Goal: Task Accomplishment & Management: Manage account settings

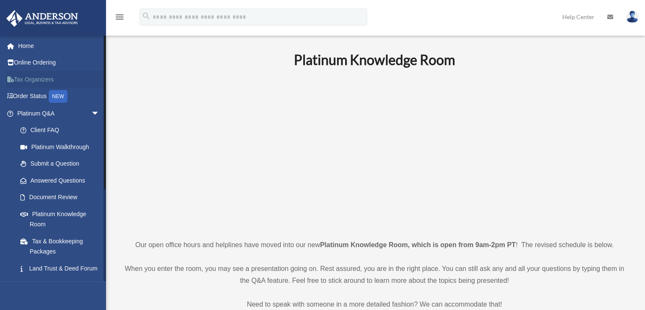
click at [53, 76] on link "Tax Organizers" at bounding box center [59, 79] width 106 height 17
click at [91, 112] on span "arrow_drop_down" at bounding box center [99, 113] width 17 height 17
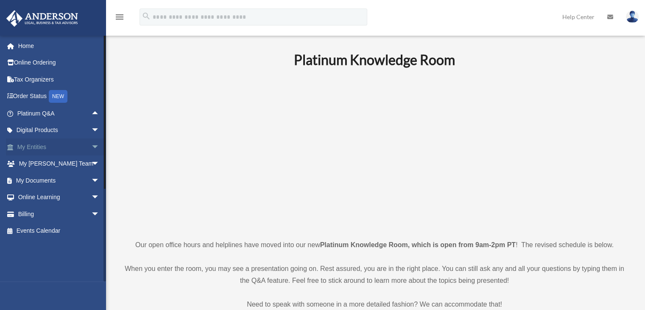
click at [91, 143] on span "arrow_drop_down" at bounding box center [99, 146] width 17 height 17
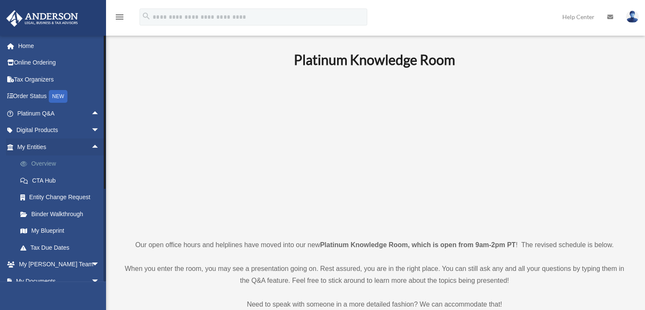
click at [73, 163] on link "Overview" at bounding box center [62, 163] width 101 height 17
click at [46, 162] on link "Overview" at bounding box center [62, 163] width 101 height 17
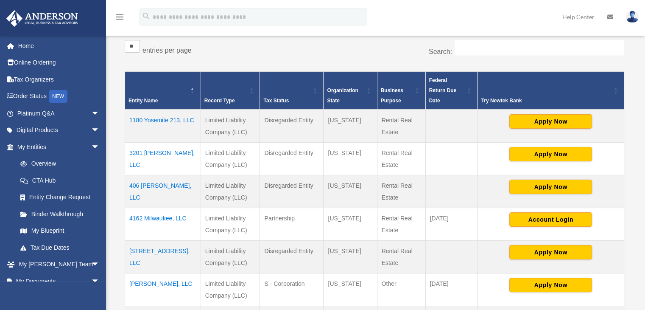
scroll to position [144, 0]
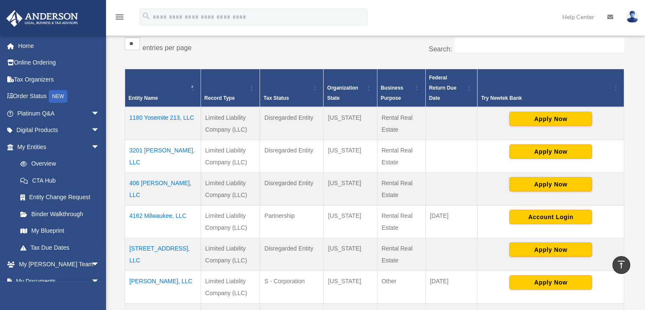
click at [166, 215] on td "4162 Milwaukee, LLC" at bounding box center [163, 221] width 76 height 33
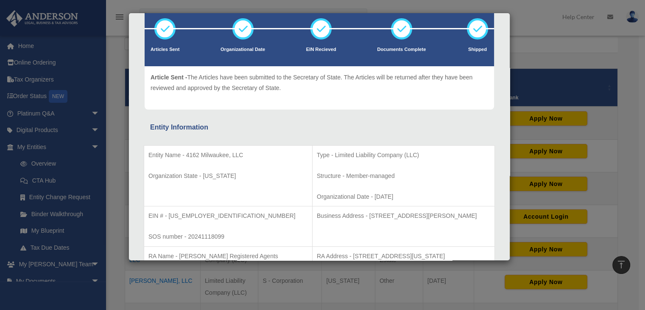
scroll to position [0, 0]
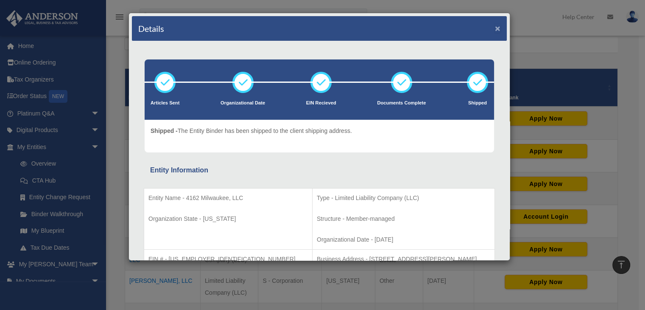
click at [495, 26] on button "×" at bounding box center [498, 28] width 6 height 9
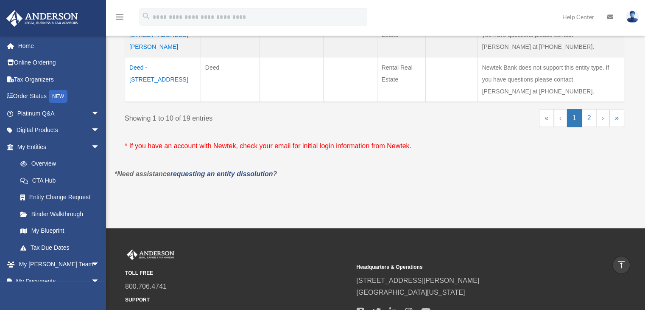
scroll to position [524, 0]
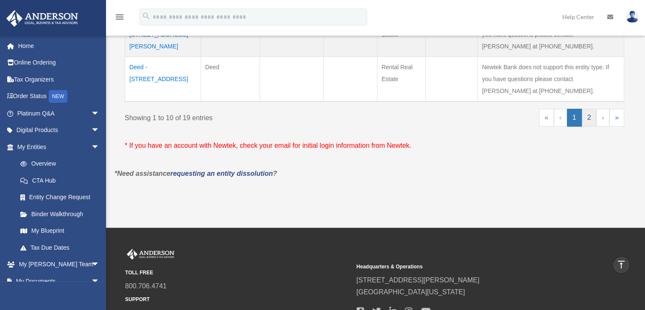
click at [585, 119] on link "2" at bounding box center [589, 118] width 15 height 18
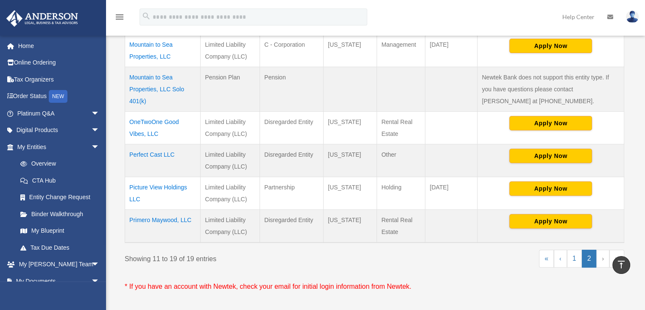
scroll to position [328, 0]
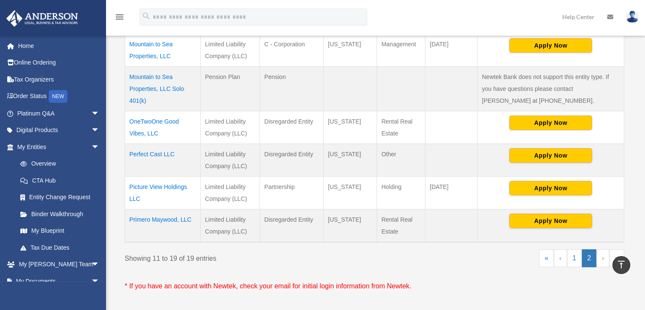
click at [157, 151] on td "Perfect Cast LLC" at bounding box center [163, 159] width 76 height 33
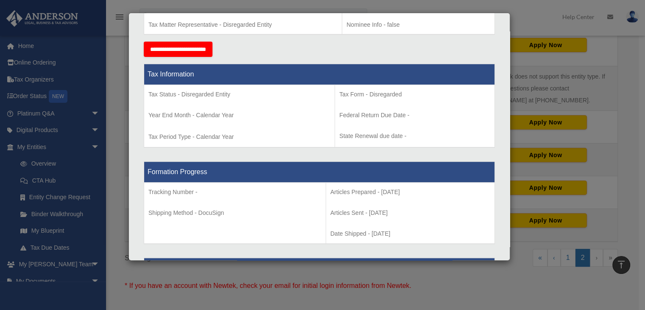
scroll to position [306, 0]
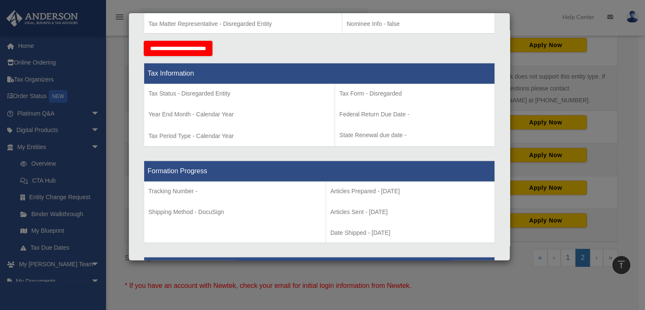
click at [74, 151] on div "Details × Articles Sent Organizational Date" at bounding box center [322, 155] width 645 height 310
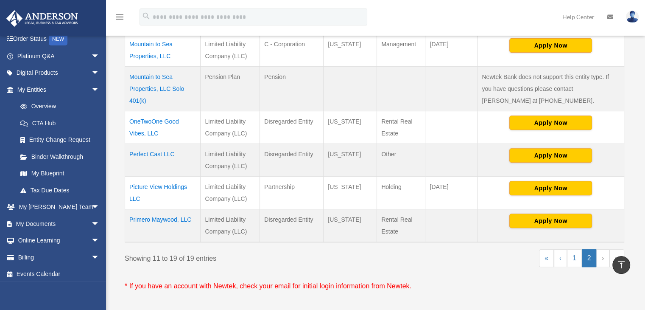
scroll to position [60, 0]
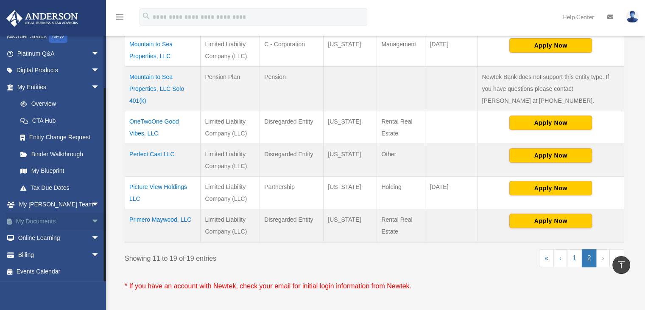
click at [91, 219] on span "arrow_drop_down" at bounding box center [99, 221] width 17 height 17
click at [65, 239] on link "Box" at bounding box center [62, 238] width 101 height 17
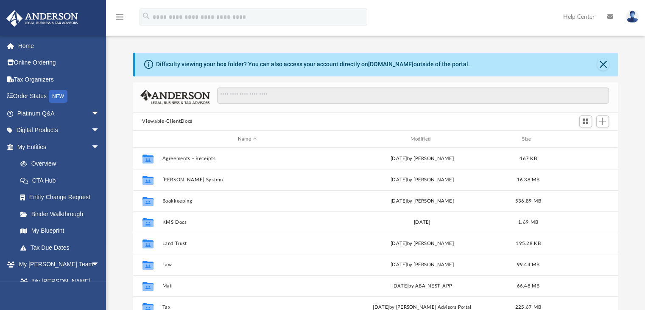
scroll to position [15, 0]
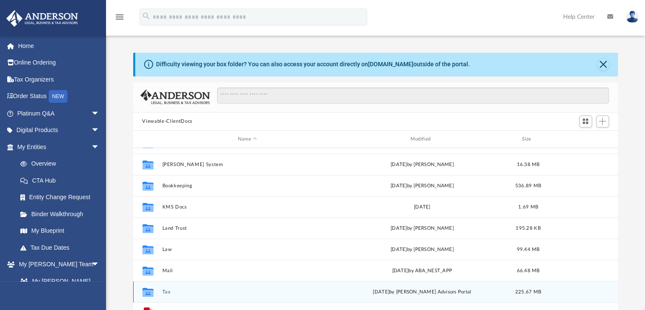
click at [169, 290] on button "Tax" at bounding box center [247, 292] width 171 height 6
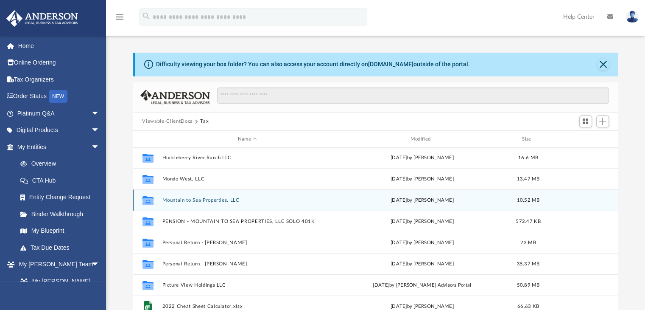
scroll to position [121, 0]
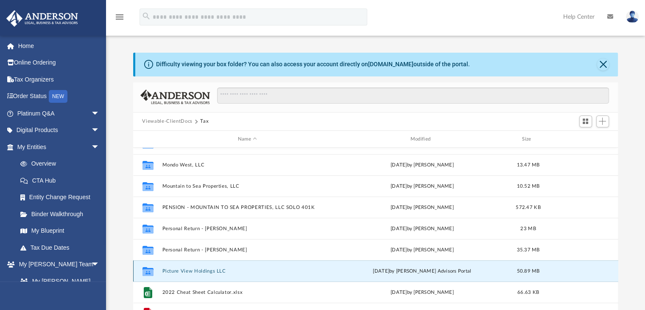
click at [185, 270] on button "Picture View Holdings LLC" at bounding box center [247, 271] width 171 height 6
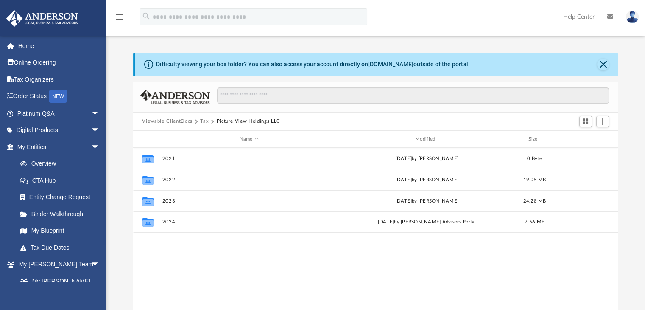
scroll to position [0, 0]
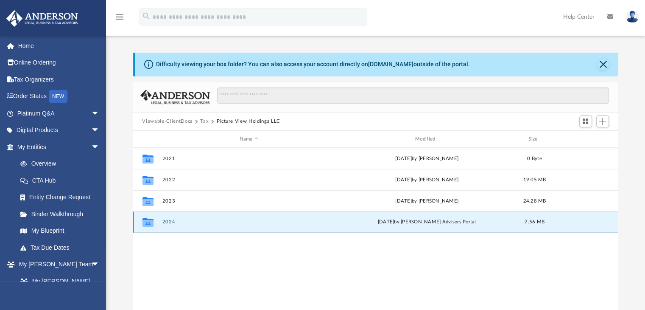
click at [172, 223] on button "2024" at bounding box center [249, 222] width 174 height 6
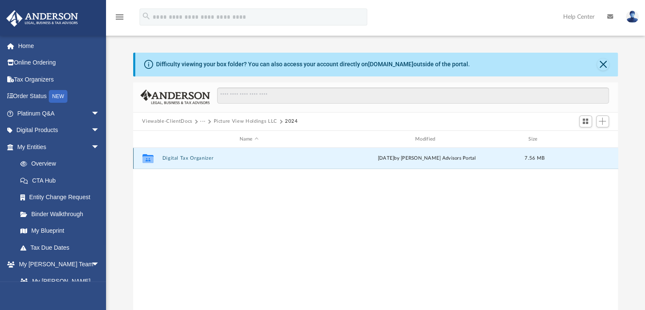
click at [180, 158] on button "Digital Tax Organizer" at bounding box center [249, 159] width 174 height 6
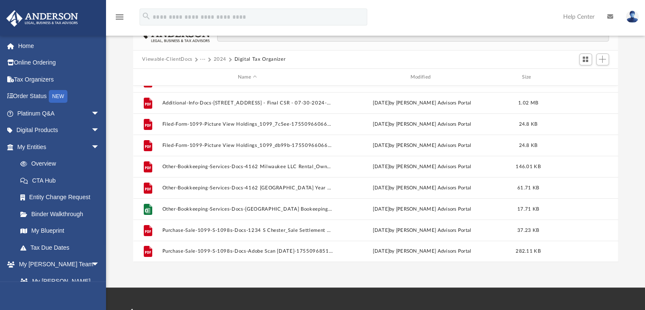
scroll to position [64, 0]
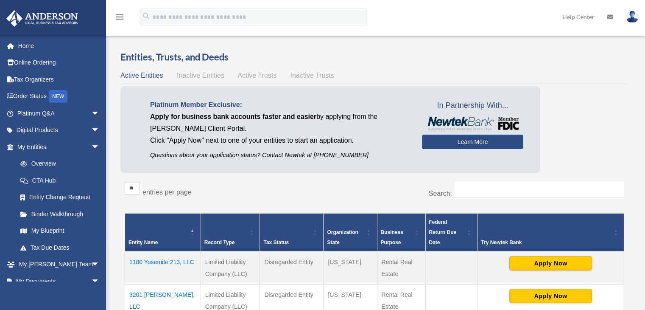
scroll to position [265, 0]
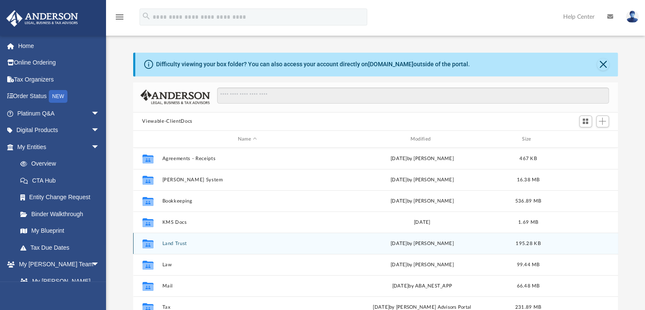
scroll to position [15, 0]
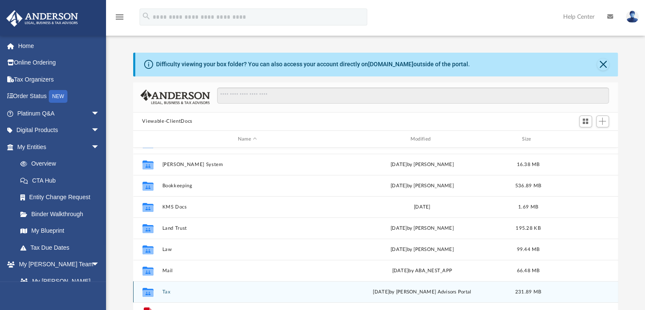
click at [167, 292] on button "Tax" at bounding box center [247, 292] width 171 height 6
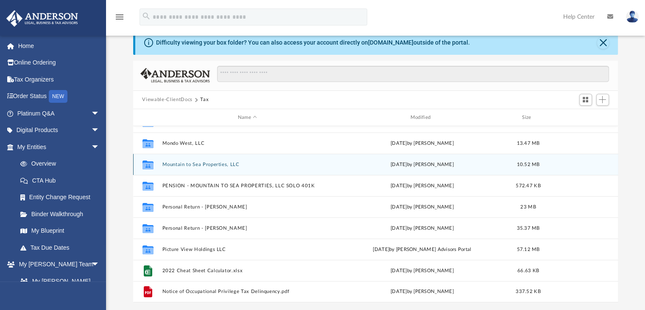
scroll to position [20, 0]
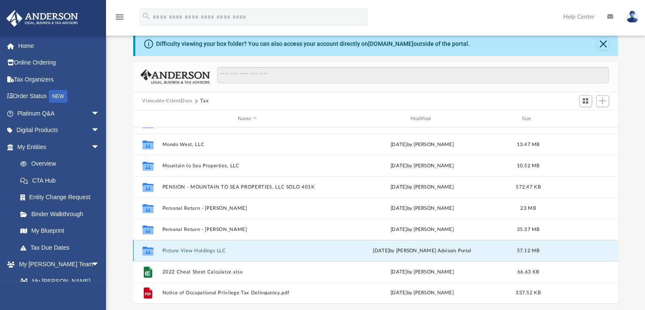
click at [180, 252] on button "Picture View Holdings LLC" at bounding box center [247, 251] width 171 height 6
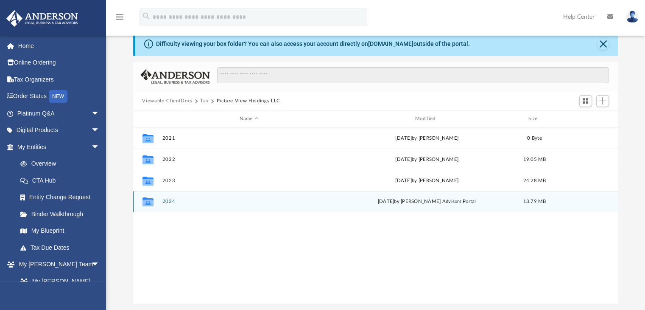
click at [167, 196] on div "Collaborated Folder 2024 today by Anderson Advisors Portal 13.79 MB" at bounding box center [375, 201] width 485 height 21
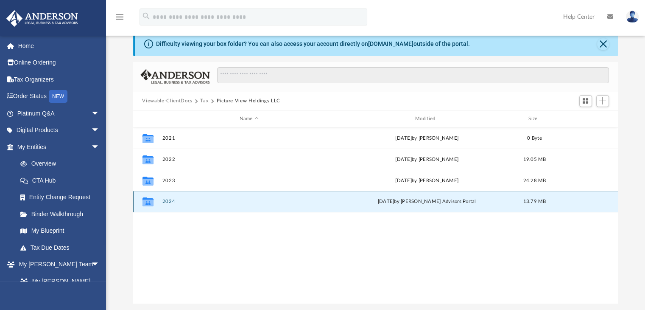
click at [169, 204] on div "Collaborated Folder 2024 today by Anderson Advisors Portal 13.79 MB" at bounding box center [375, 201] width 485 height 21
click at [170, 200] on button "2024" at bounding box center [249, 202] width 174 height 6
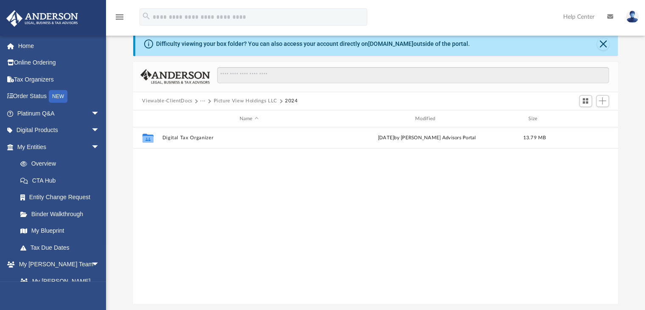
drag, startPoint x: 195, startPoint y: 175, endPoint x: 356, endPoint y: 216, distance: 166.3
click at [356, 216] on div "Collaborated Folder Digital Tax Organizer today by Anderson Advisors Portal 13.…" at bounding box center [375, 215] width 485 height 176
click at [603, 103] on span "Add" at bounding box center [602, 100] width 7 height 7
click at [587, 133] on li "New Folder" at bounding box center [590, 130] width 27 height 9
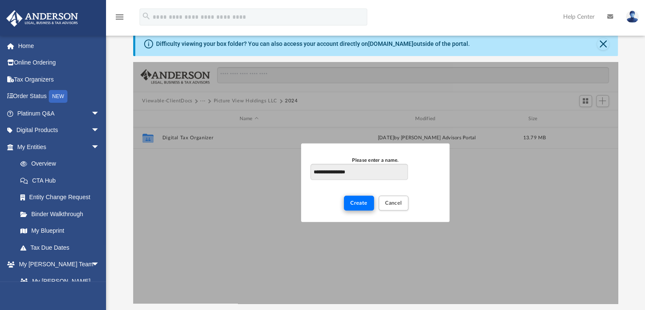
type input "**********"
click at [361, 205] on button "Create" at bounding box center [359, 203] width 30 height 15
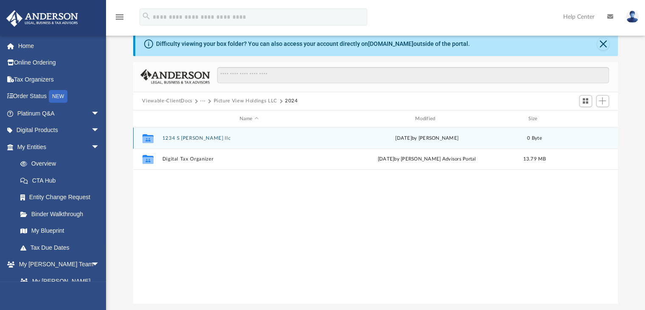
click at [199, 139] on button "1234 S [PERSON_NAME] llc" at bounding box center [249, 138] width 174 height 6
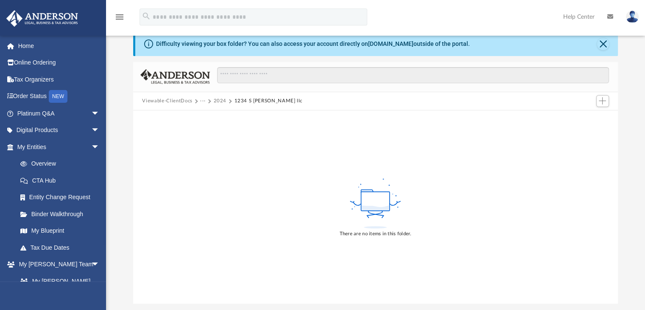
click at [511, 174] on div "There are no items in this folder." at bounding box center [375, 206] width 485 height 193
click at [597, 104] on button "Add" at bounding box center [603, 101] width 13 height 12
click at [586, 116] on li "Upload" at bounding box center [590, 117] width 27 height 9
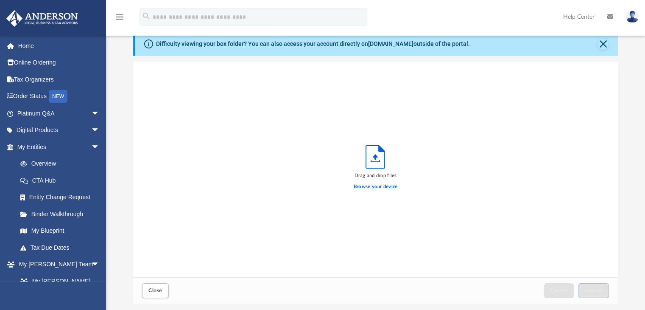
scroll to position [209, 479]
click at [362, 185] on label "Browse your device" at bounding box center [376, 187] width 44 height 8
click at [0, 0] on input "Browse your device" at bounding box center [0, 0] width 0 height 0
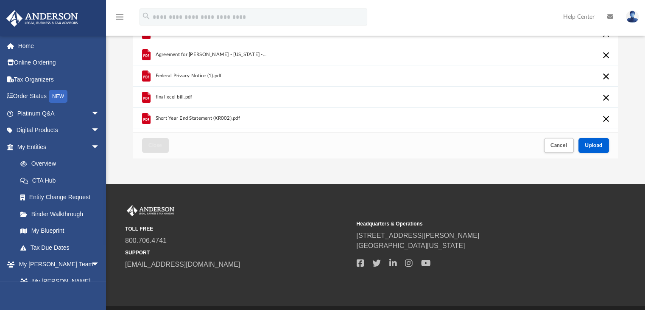
scroll to position [165, 0]
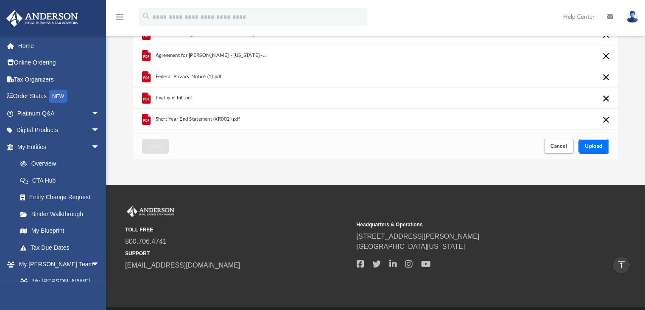
click at [592, 152] on button "Upload" at bounding box center [594, 146] width 31 height 15
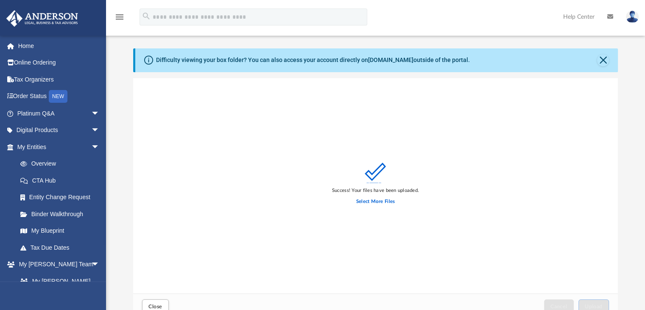
scroll to position [5, 0]
click at [597, 61] on div "Difficulty viewing your box folder? You can also access your account directly o…" at bounding box center [376, 60] width 483 height 24
click at [606, 62] on button "Close" at bounding box center [603, 60] width 12 height 12
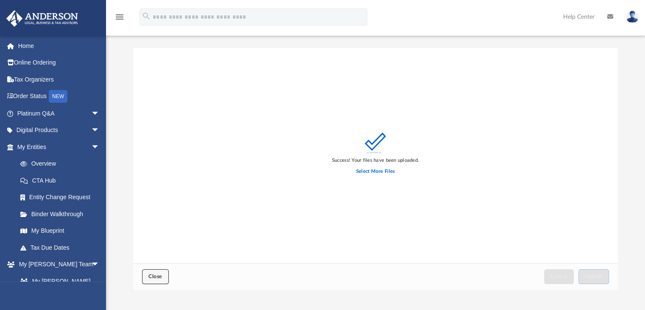
click at [159, 278] on span "Close" at bounding box center [156, 276] width 14 height 5
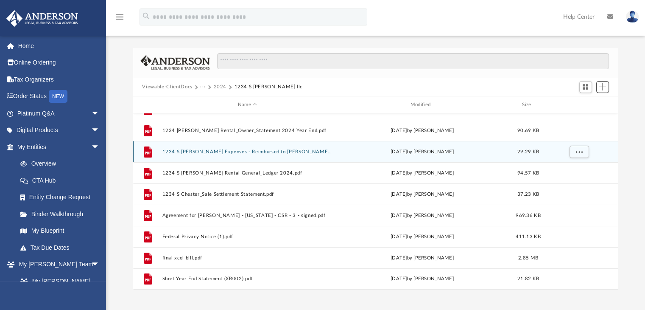
scroll to position [0, 0]
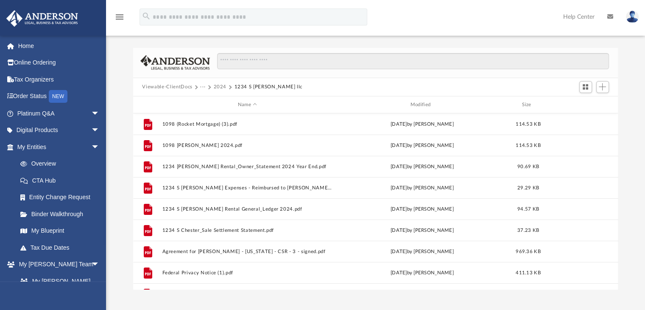
click at [221, 87] on button "2024" at bounding box center [219, 87] width 13 height 8
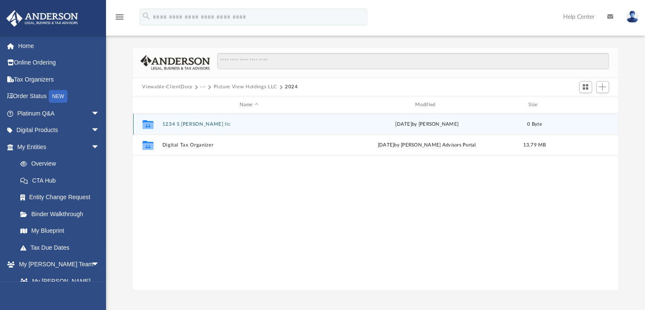
click at [191, 125] on button "1234 S [PERSON_NAME] llc" at bounding box center [249, 124] width 174 height 6
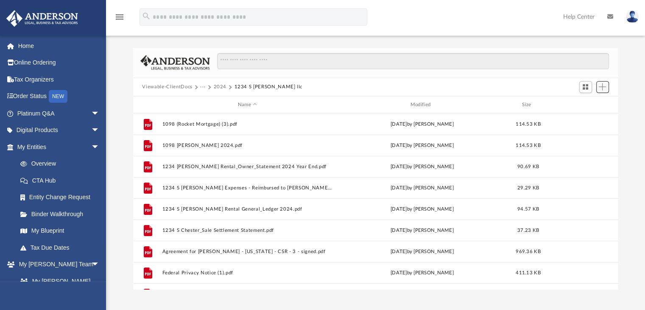
click at [600, 89] on span "Add" at bounding box center [602, 86] width 7 height 7
click at [586, 115] on li "New Folder" at bounding box center [590, 117] width 27 height 9
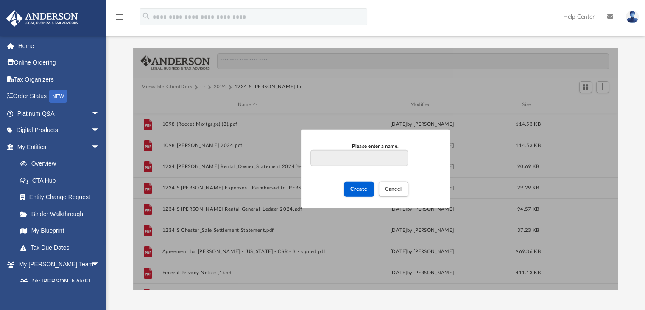
click at [462, 174] on div "Please enter a name. Create Cancel" at bounding box center [375, 168] width 485 height 241
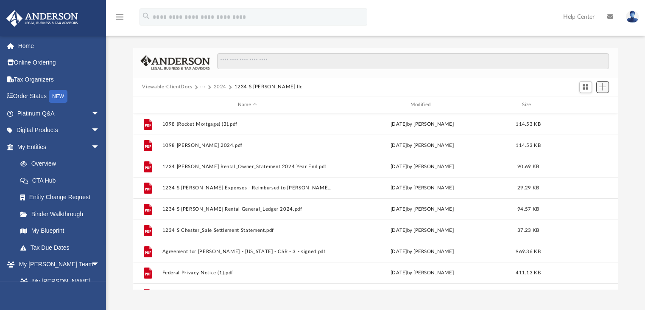
click at [600, 88] on span "Add" at bounding box center [602, 86] width 7 height 7
click at [582, 118] on li "New Folder" at bounding box center [590, 117] width 27 height 9
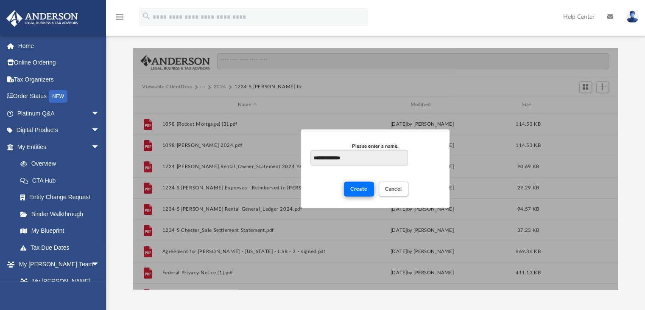
type input "**********"
click at [369, 188] on button "Create" at bounding box center [359, 189] width 30 height 15
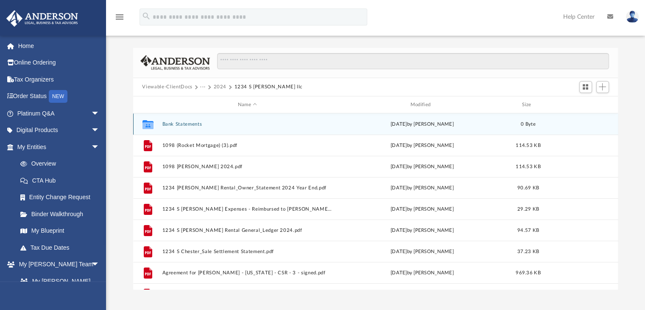
click at [156, 124] on div "Collaborated Folder" at bounding box center [147, 125] width 21 height 14
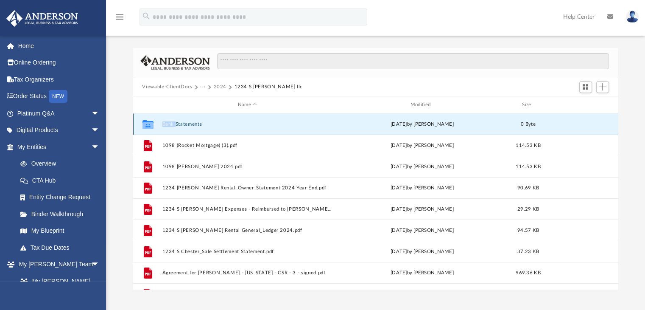
click at [184, 124] on button "Bank Statements" at bounding box center [247, 124] width 171 height 6
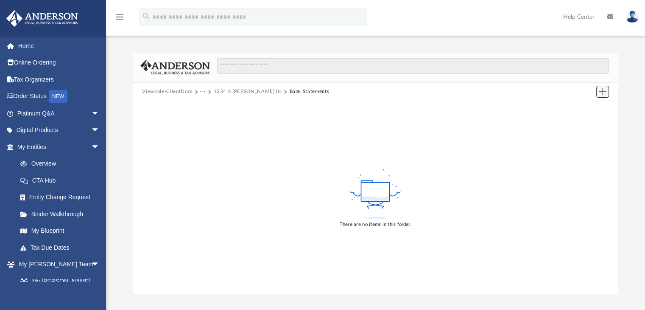
click at [603, 95] on button "Add" at bounding box center [603, 92] width 13 height 12
click at [584, 111] on li "Upload" at bounding box center [590, 108] width 27 height 9
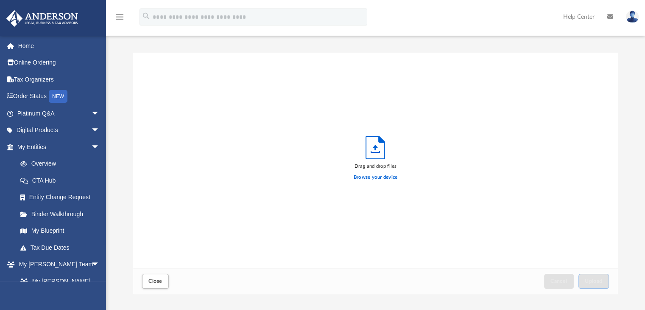
scroll to position [209, 479]
click at [364, 175] on label "Browse your device" at bounding box center [376, 178] width 44 height 8
click at [0, 0] on input "Browse your device" at bounding box center [0, 0] width 0 height 0
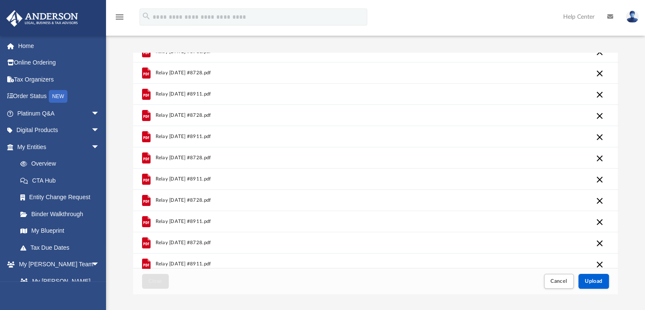
scroll to position [248, 0]
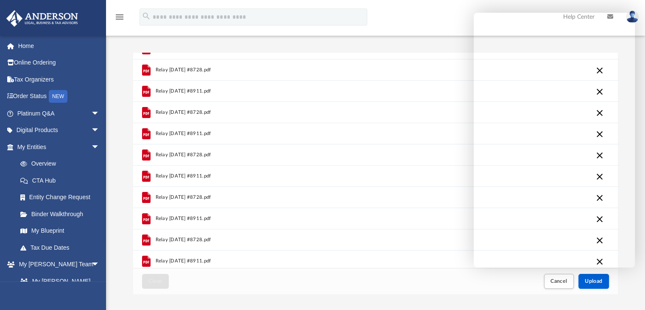
click at [618, 299] on div "App carrol@cjvrealestate.com Sign Out pictureviewholdings@gmail.com Home Online…" at bounding box center [322, 159] width 645 height 319
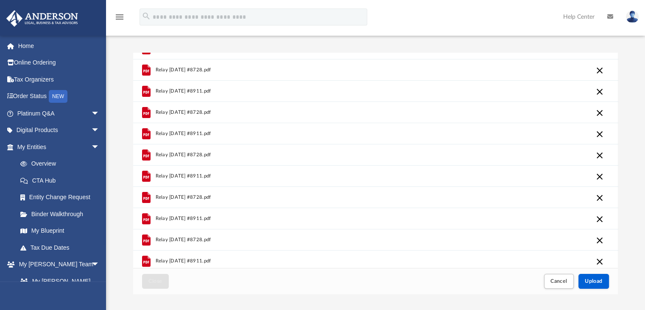
scroll to position [51, 0]
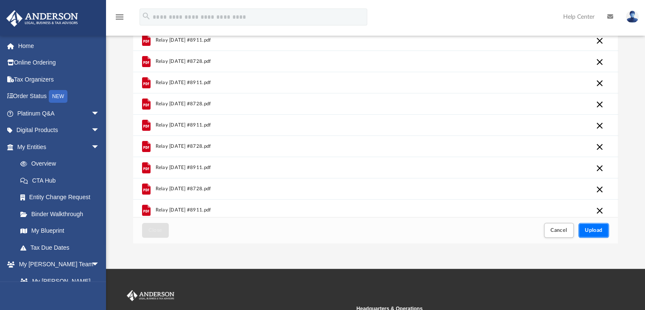
click at [592, 229] on span "Upload" at bounding box center [594, 229] width 18 height 5
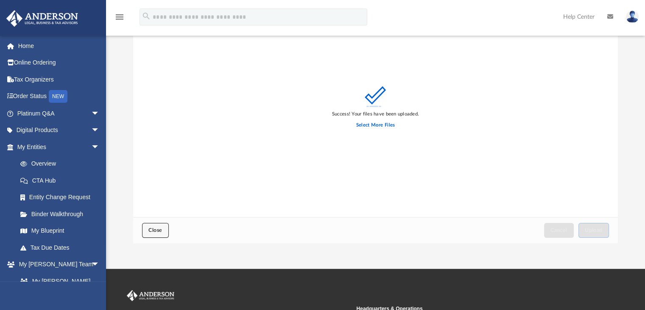
click at [160, 230] on span "Close" at bounding box center [156, 229] width 14 height 5
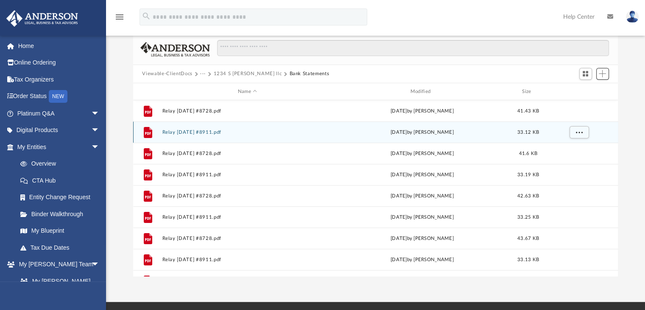
scroll to position [17, 0]
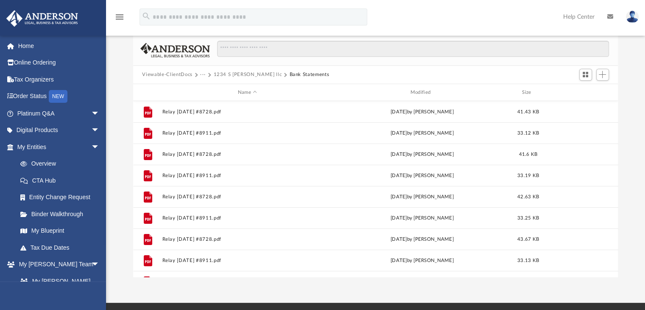
click at [251, 76] on button "1234 S [PERSON_NAME] llc" at bounding box center [247, 75] width 68 height 8
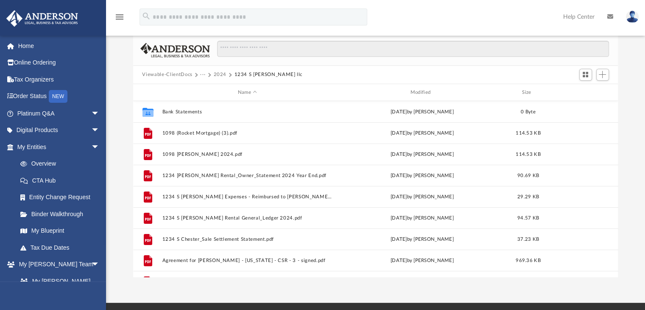
click at [602, 65] on div "Add" at bounding box center [603, 59] width 64 height 13
click at [604, 73] on span "Add" at bounding box center [602, 74] width 7 height 7
click at [580, 104] on li "New Folder" at bounding box center [590, 105] width 27 height 9
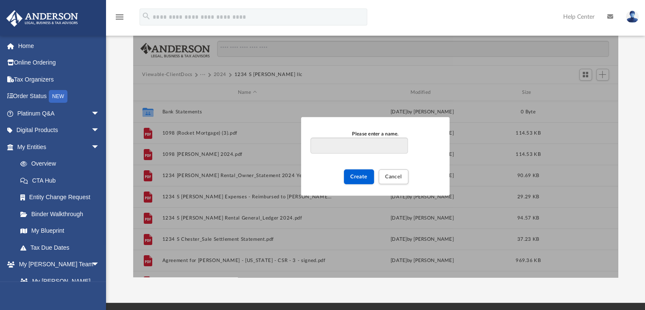
click at [580, 104] on div "Please enter a name. Create Cancel" at bounding box center [375, 156] width 485 height 241
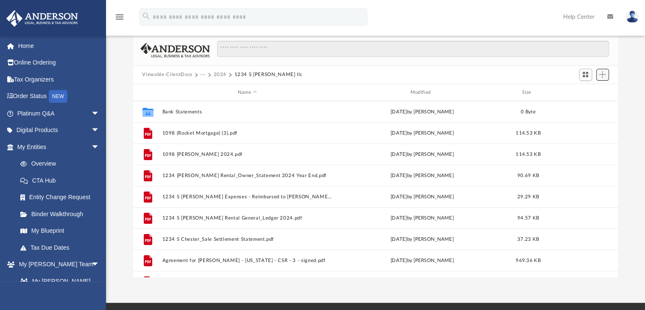
click at [602, 76] on span "Add" at bounding box center [602, 74] width 7 height 7
click at [585, 105] on li "New Folder" at bounding box center [590, 105] width 27 height 9
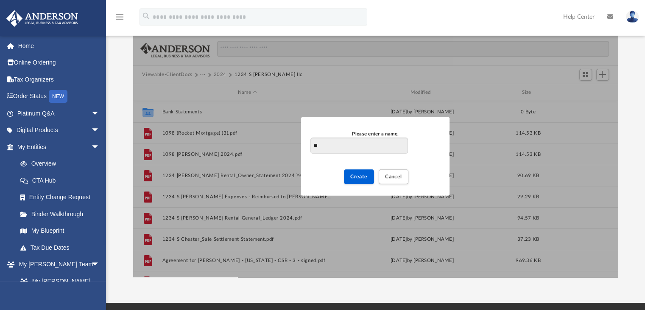
type input "*"
type input "**********"
click at [363, 179] on span "Create" at bounding box center [358, 176] width 17 height 5
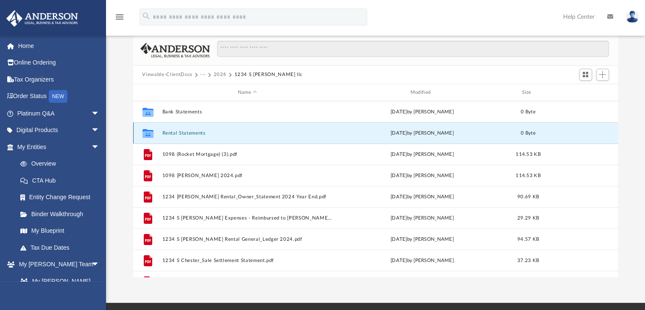
click at [203, 135] on button "Rental Statements" at bounding box center [247, 133] width 171 height 6
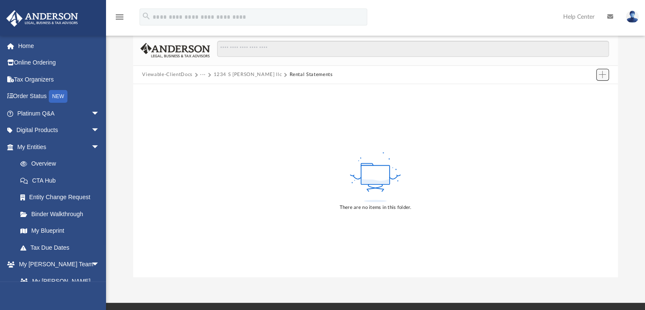
click at [605, 74] on span "Add" at bounding box center [602, 74] width 7 height 7
click at [589, 92] on li "Upload" at bounding box center [590, 91] width 27 height 9
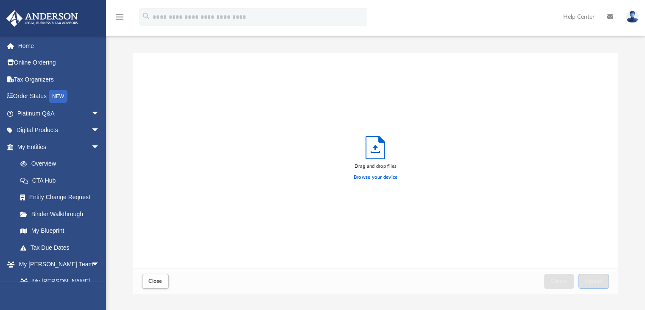
scroll to position [0, 0]
click at [163, 275] on button "Close" at bounding box center [155, 281] width 26 height 15
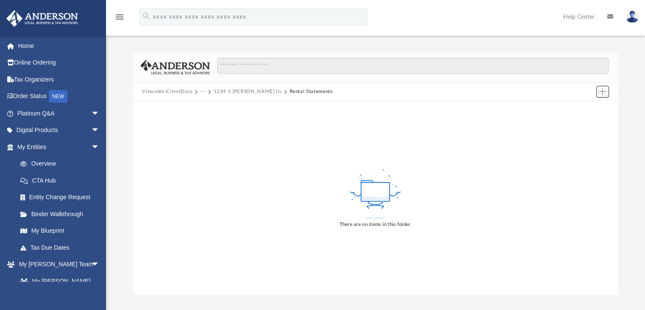
click at [603, 95] on button "Add" at bounding box center [603, 92] width 13 height 12
click at [585, 107] on li "Upload" at bounding box center [590, 108] width 27 height 9
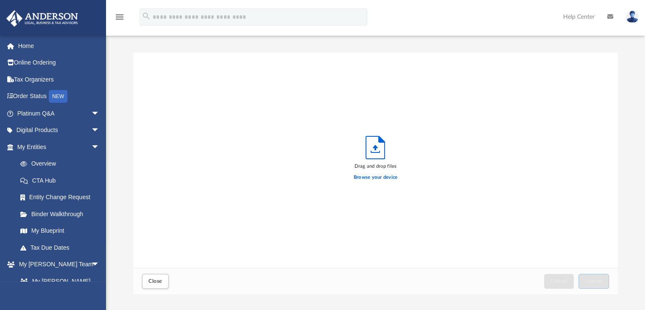
scroll to position [209, 479]
click at [372, 176] on label "Browse your device" at bounding box center [376, 178] width 44 height 8
click at [0, 0] on input "Browse your device" at bounding box center [0, 0] width 0 height 0
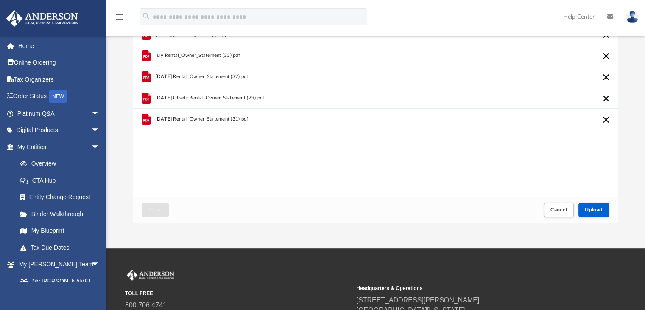
scroll to position [73, 0]
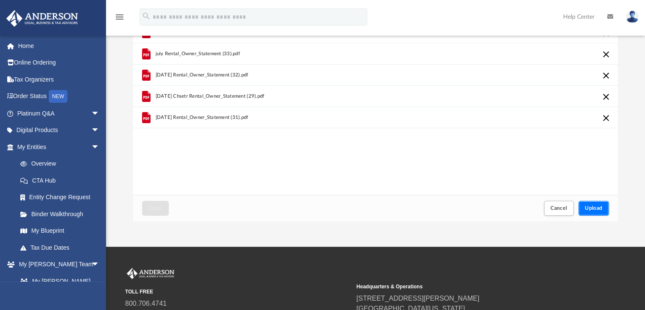
click at [587, 204] on button "Upload" at bounding box center [594, 208] width 31 height 15
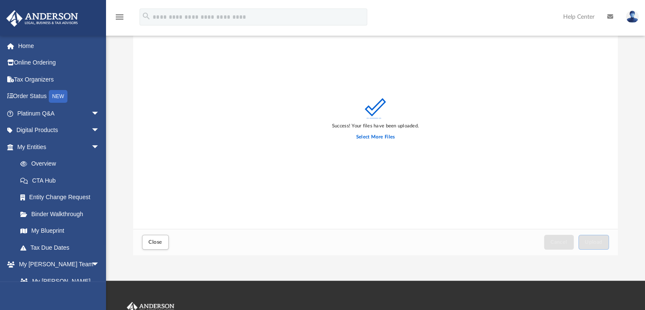
scroll to position [54, 0]
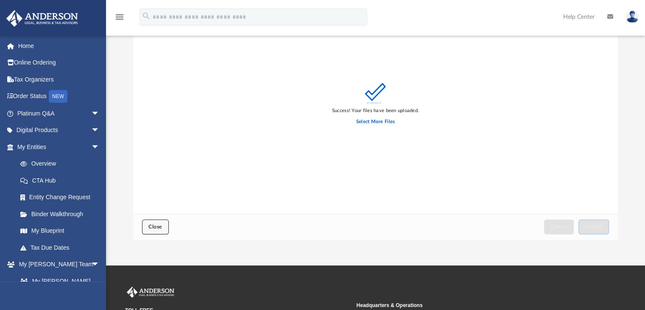
click at [162, 223] on button "Close" at bounding box center [155, 226] width 26 height 15
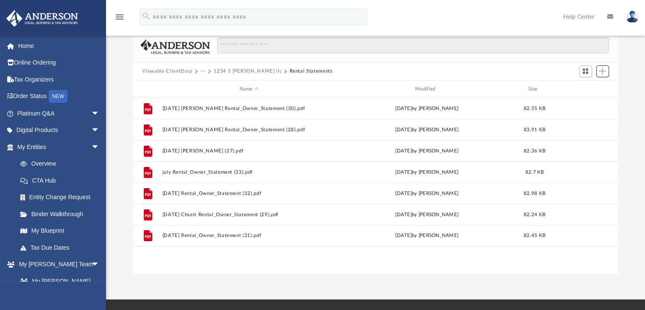
scroll to position [19, 0]
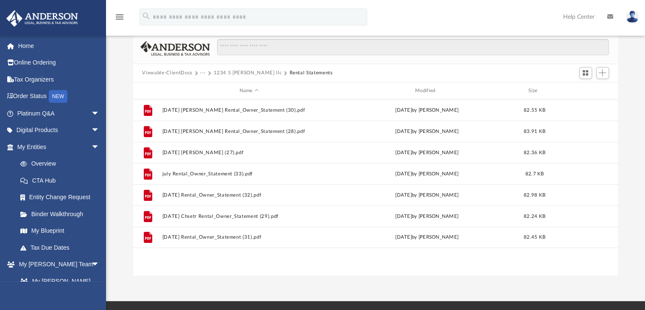
click at [230, 75] on button "1234 S [PERSON_NAME] llc" at bounding box center [247, 73] width 68 height 8
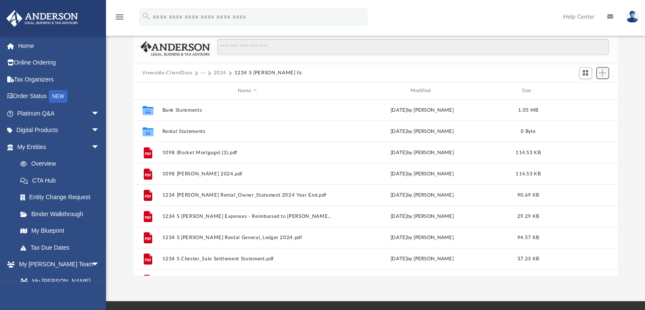
click at [604, 77] on button "Add" at bounding box center [603, 73] width 13 height 12
click at [585, 104] on li "New Folder" at bounding box center [590, 103] width 27 height 9
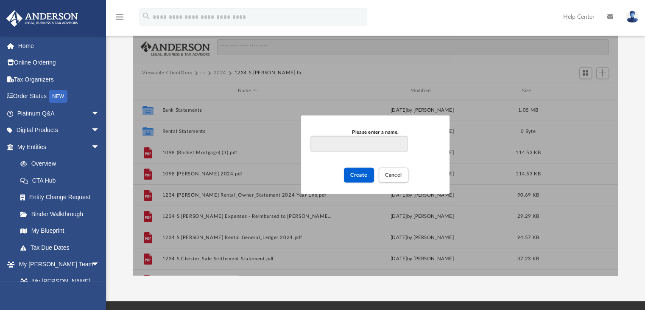
click at [585, 103] on div "Please enter a name. Create Cancel" at bounding box center [375, 154] width 485 height 241
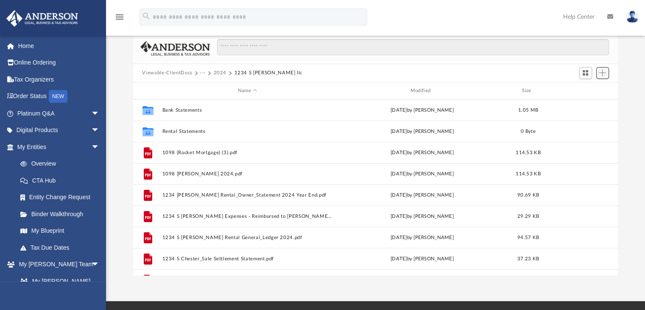
click at [600, 78] on button "Add" at bounding box center [603, 73] width 13 height 12
click at [602, 100] on li "New Folder" at bounding box center [590, 103] width 27 height 9
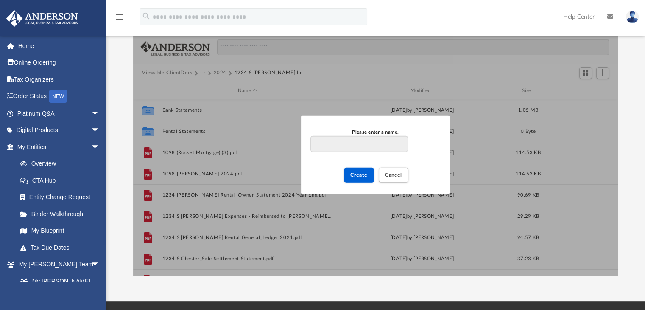
click at [602, 100] on div "Please enter a name. Create Cancel" at bounding box center [375, 154] width 485 height 241
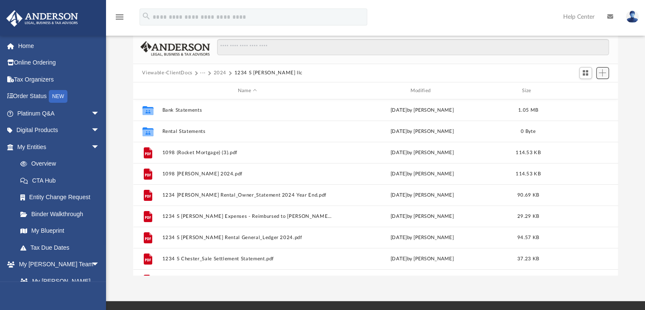
click at [602, 78] on button "Add" at bounding box center [603, 73] width 13 height 12
click at [585, 106] on li "New Folder" at bounding box center [590, 103] width 27 height 9
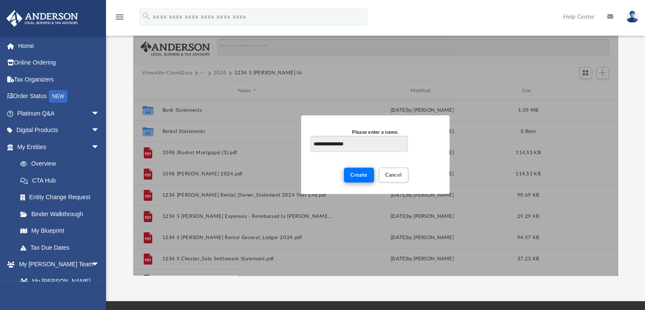
type input "**********"
click at [363, 173] on span "Create" at bounding box center [358, 174] width 17 height 5
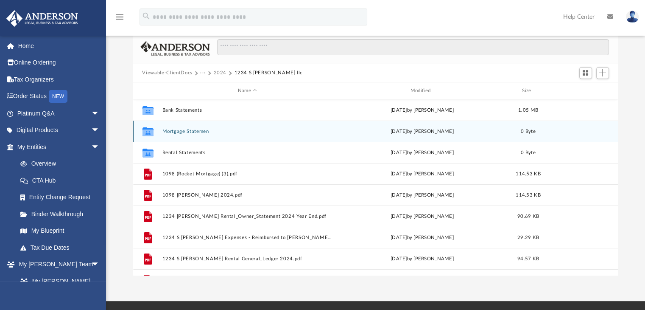
click at [195, 131] on button "Mortgage Statemen" at bounding box center [247, 132] width 171 height 6
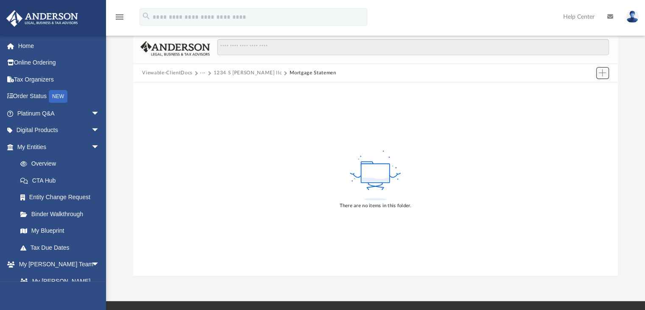
click at [599, 77] on button "Add" at bounding box center [603, 73] width 13 height 12
click at [583, 89] on li "Upload" at bounding box center [590, 89] width 27 height 9
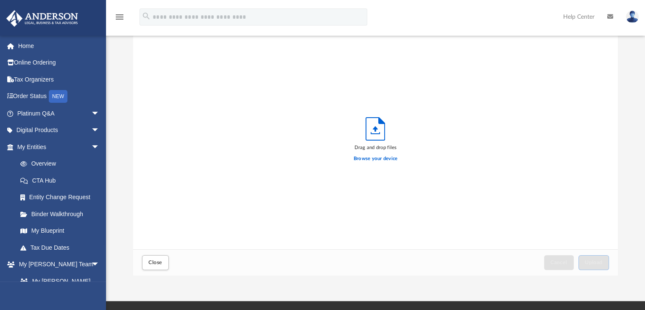
scroll to position [209, 479]
click at [388, 155] on label "Browse your device" at bounding box center [376, 159] width 44 height 8
click at [0, 0] on input "Browse your device" at bounding box center [0, 0] width 0 height 0
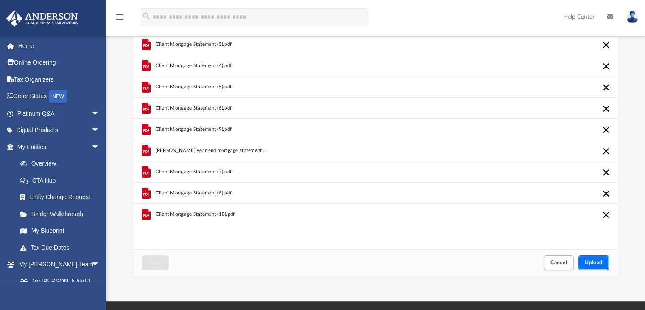
click at [591, 261] on span "Upload" at bounding box center [594, 262] width 18 height 5
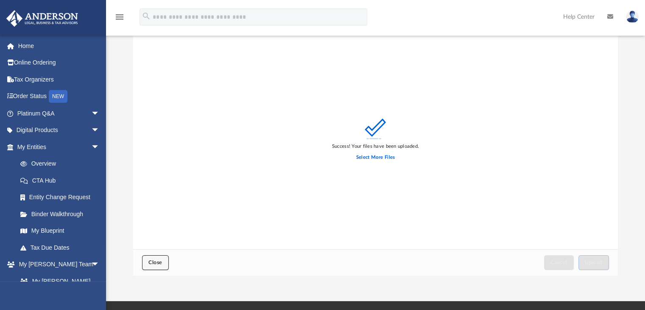
click at [160, 260] on span "Close" at bounding box center [156, 262] width 14 height 5
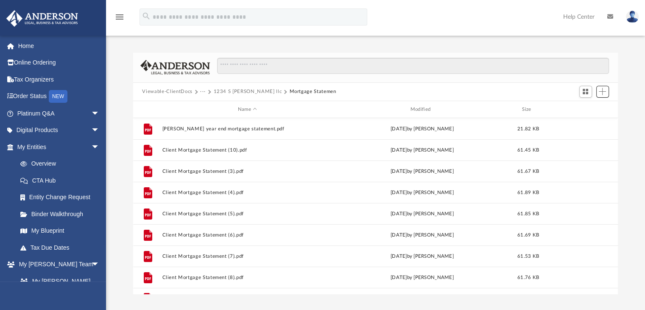
scroll to position [0, 0]
click at [241, 88] on button "1234 S Chester llc" at bounding box center [247, 92] width 68 height 8
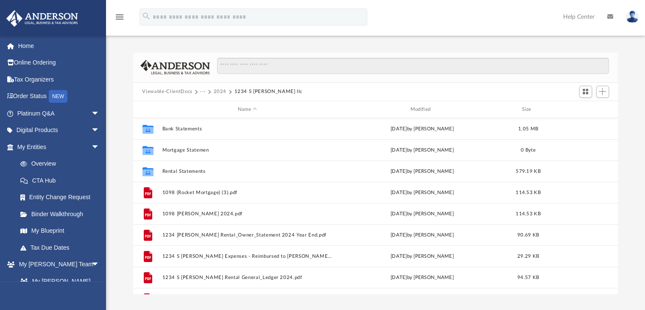
click at [221, 90] on button "2024" at bounding box center [219, 92] width 13 height 8
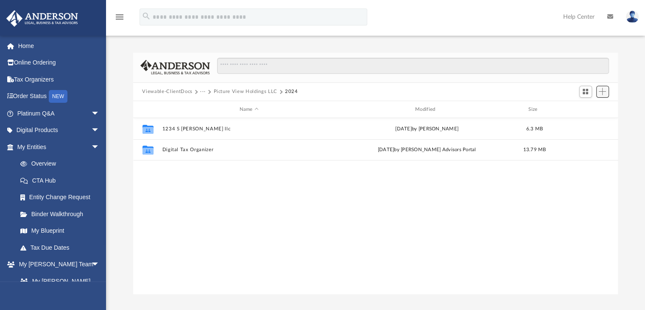
click at [601, 89] on span "Add" at bounding box center [602, 91] width 7 height 7
click at [593, 119] on li "New Folder" at bounding box center [590, 121] width 27 height 9
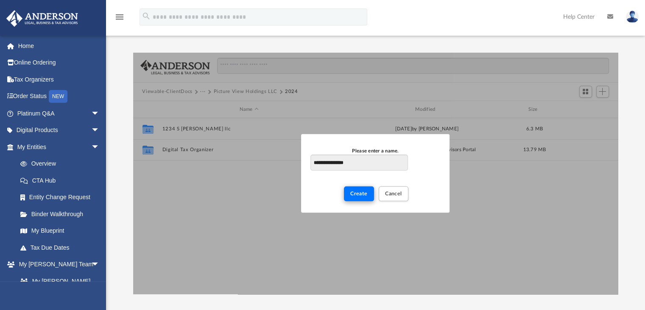
type input "**********"
click at [347, 196] on button "Create" at bounding box center [359, 193] width 30 height 15
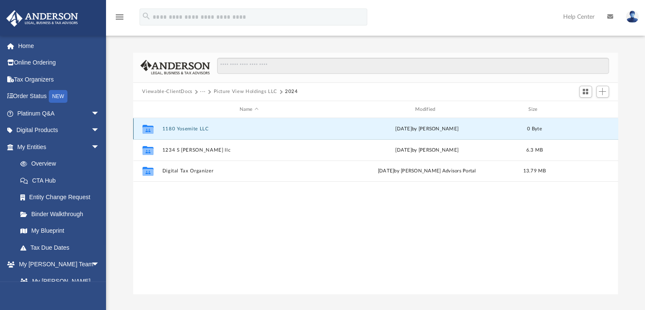
click at [196, 128] on button "1180 Yosemite LLC" at bounding box center [249, 129] width 174 height 6
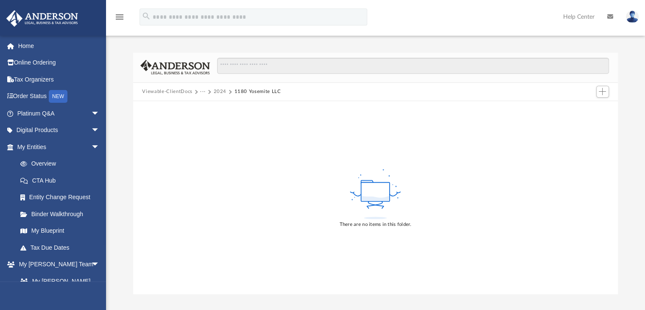
click at [196, 128] on div "There are no items in this folder." at bounding box center [375, 197] width 485 height 193
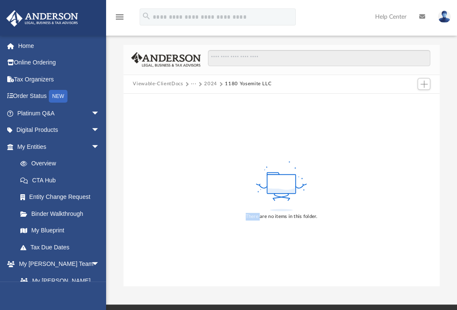
click at [202, 272] on div "There are no items in this folder." at bounding box center [281, 190] width 316 height 193
click at [428, 85] on button "Add" at bounding box center [424, 84] width 13 height 12
click at [411, 101] on li "Upload" at bounding box center [411, 101] width 27 height 9
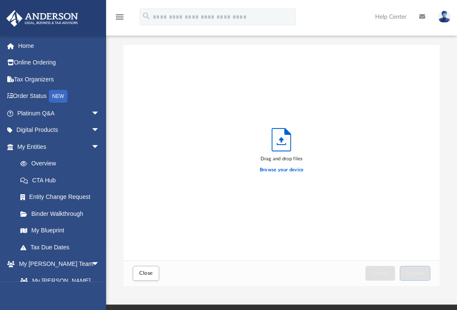
scroll to position [209, 309]
click at [136, 271] on button "Close" at bounding box center [146, 273] width 26 height 15
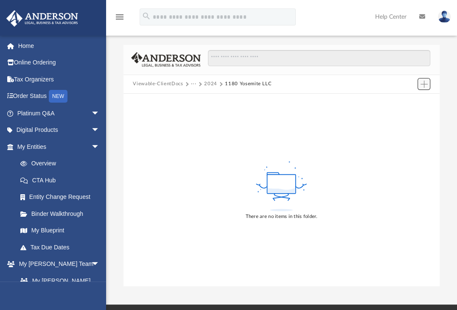
click at [423, 85] on span "Add" at bounding box center [423, 84] width 7 height 7
click at [401, 101] on li "Upload" at bounding box center [411, 101] width 27 height 9
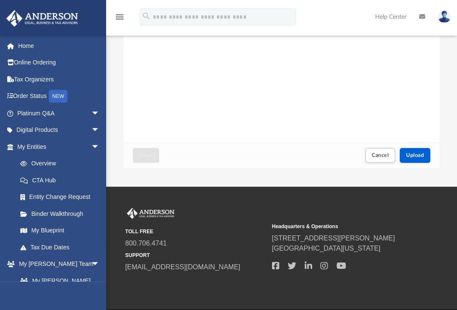
scroll to position [119, 0]
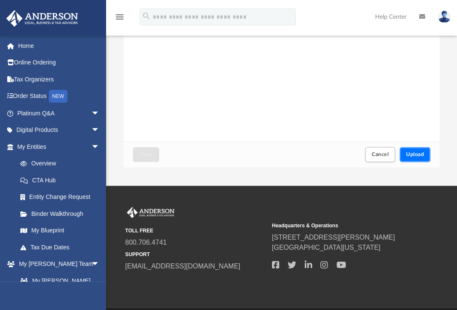
click at [416, 155] on span "Upload" at bounding box center [415, 154] width 18 height 5
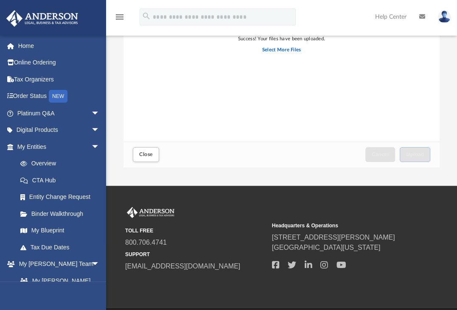
click at [336, 114] on div "Success! Your files have been uploaded. Select More Files" at bounding box center [281, 34] width 316 height 216
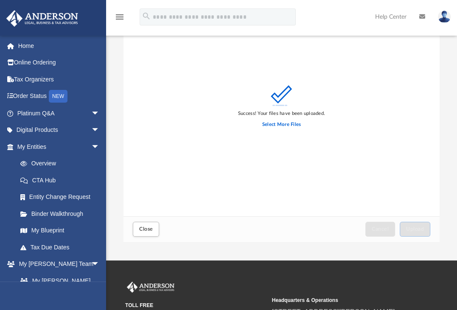
scroll to position [47, 0]
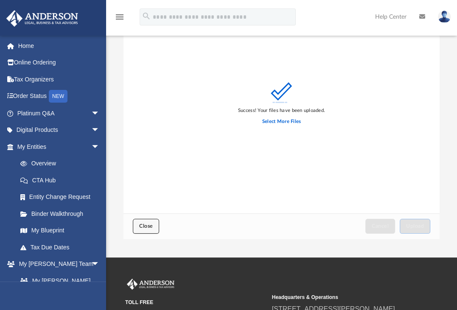
click at [143, 226] on span "Close" at bounding box center [146, 226] width 14 height 5
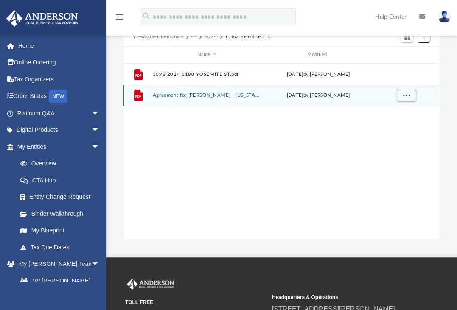
scroll to position [0, 0]
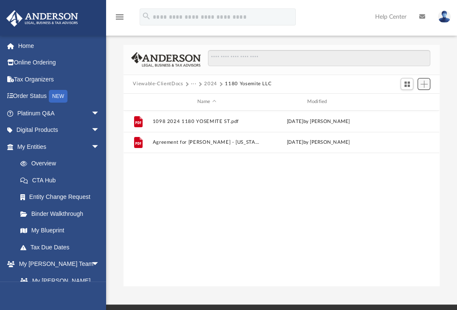
click at [421, 84] on span "Add" at bounding box center [423, 84] width 7 height 7
click at [402, 112] on li "New Folder" at bounding box center [411, 114] width 27 height 9
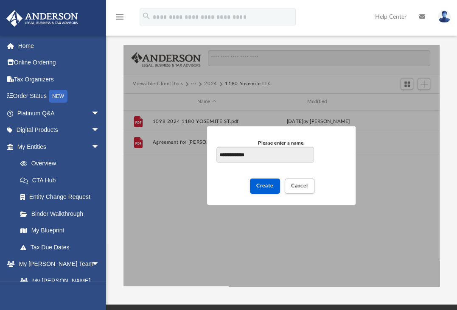
click at [238, 155] on input "**********" at bounding box center [264, 155] width 97 height 16
type input "**********"
click at [264, 184] on span "Create" at bounding box center [264, 185] width 17 height 5
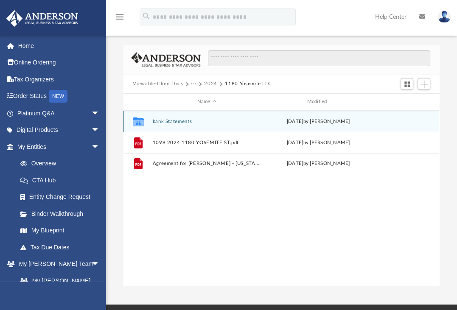
click at [179, 123] on button "bank Statements" at bounding box center [207, 122] width 108 height 6
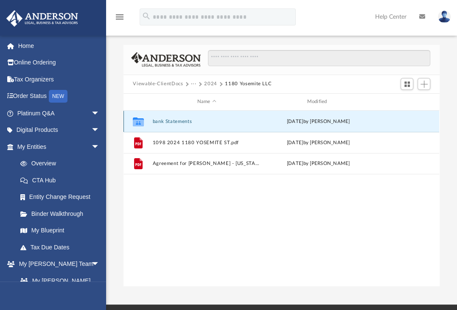
click at [179, 123] on button "bank Statements" at bounding box center [207, 122] width 108 height 6
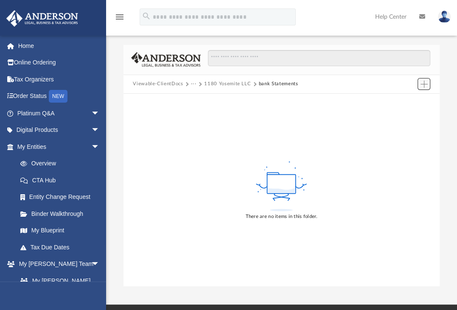
click at [423, 85] on span "Add" at bounding box center [423, 84] width 7 height 7
click at [409, 98] on li "Upload" at bounding box center [411, 101] width 27 height 9
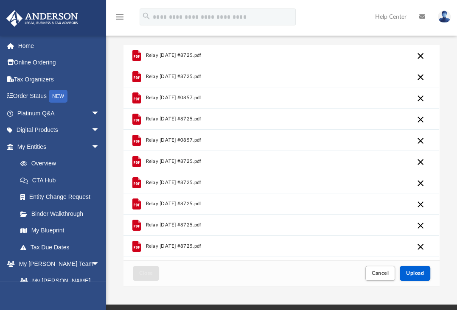
scroll to position [76, 0]
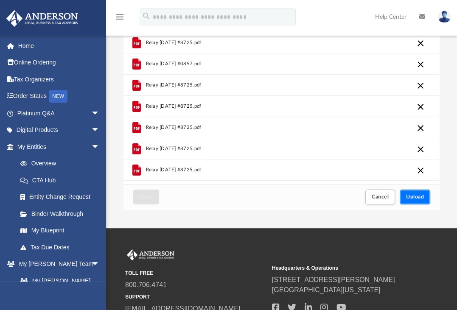
click at [418, 196] on span "Upload" at bounding box center [415, 196] width 18 height 5
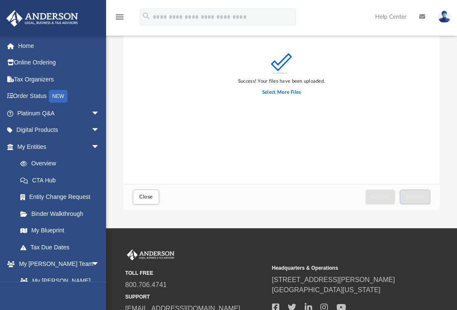
click at [375, 126] on div "Success! Your files have been uploaded. Select More Files" at bounding box center [281, 77] width 316 height 216
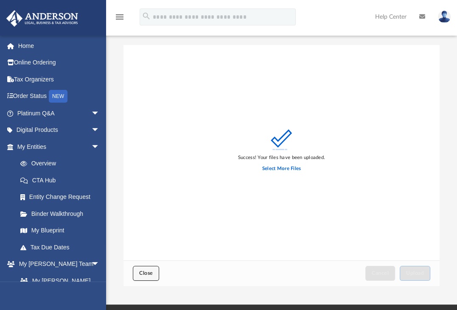
click at [146, 272] on span "Close" at bounding box center [146, 273] width 14 height 5
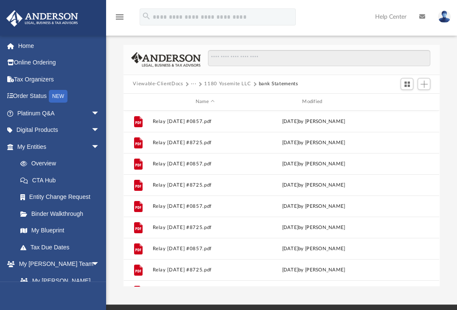
click at [226, 83] on button "1180 Yosemite LLC" at bounding box center [227, 84] width 47 height 8
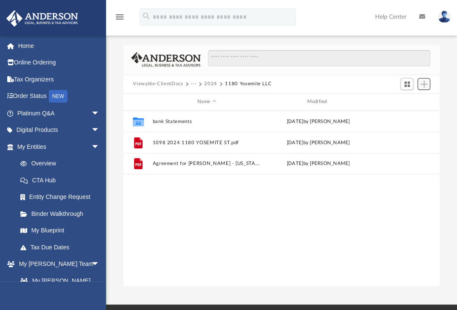
click at [424, 84] on span "Add" at bounding box center [423, 84] width 7 height 7
click at [405, 114] on li "New Folder" at bounding box center [411, 114] width 27 height 9
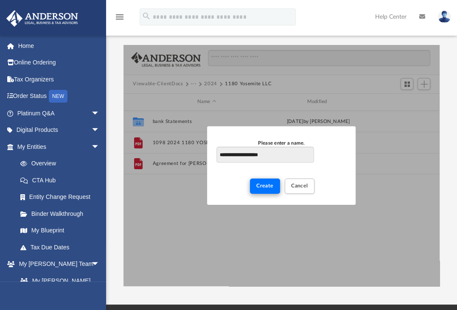
type input "**********"
click at [258, 183] on button "Create" at bounding box center [265, 186] width 30 height 15
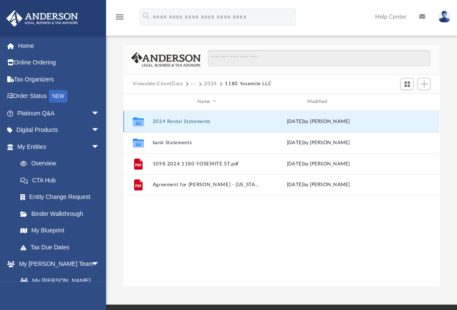
click at [197, 119] on button "2024 Rental Statements" at bounding box center [207, 122] width 108 height 6
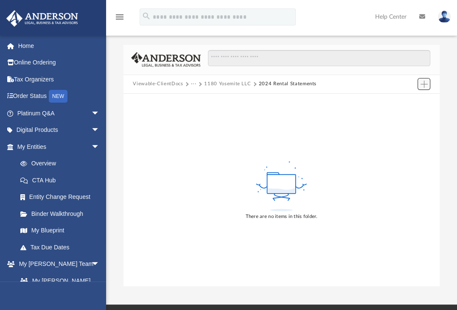
click at [422, 87] on span "Add" at bounding box center [423, 84] width 7 height 7
click at [399, 101] on li "Upload" at bounding box center [411, 101] width 27 height 9
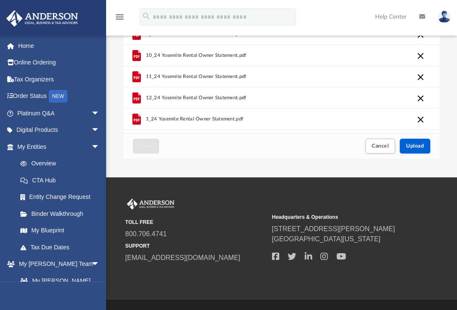
scroll to position [127, 0]
click at [409, 148] on span "Upload" at bounding box center [415, 145] width 18 height 5
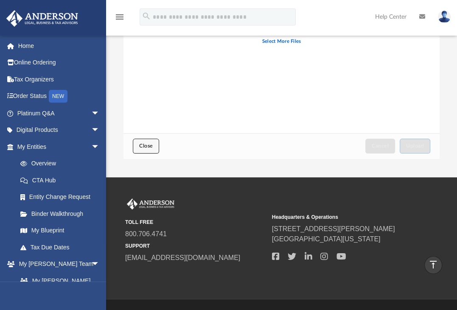
click at [139, 150] on button "Close" at bounding box center [146, 146] width 26 height 15
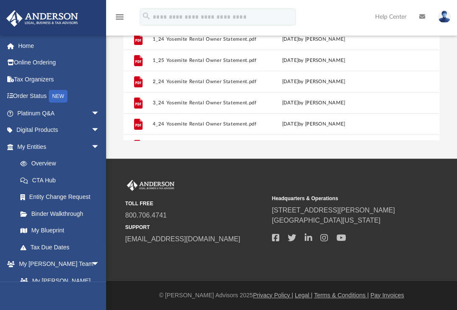
scroll to position [0, 0]
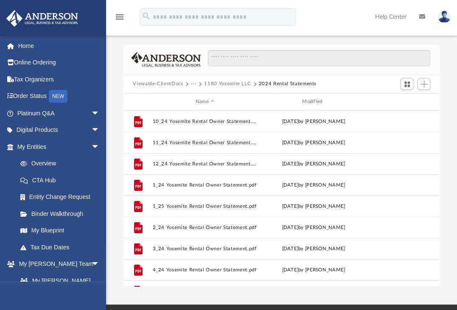
click at [212, 85] on button "1180 Yosemite LLC" at bounding box center [227, 84] width 47 height 8
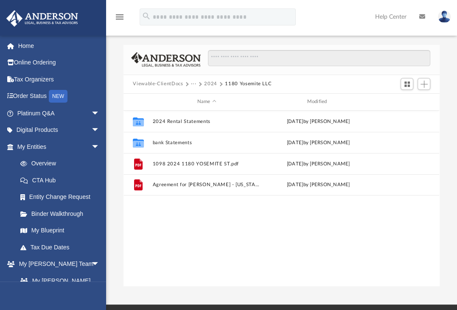
click at [211, 85] on button "2024" at bounding box center [210, 84] width 13 height 8
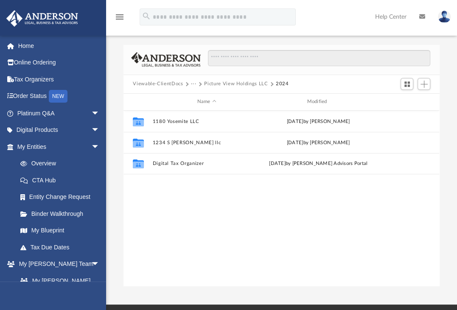
click at [384, 205] on div "Collaborated Folder 1180 Yosemite LLC today by Carrol Rhead Collaborated Folder…" at bounding box center [281, 199] width 316 height 176
click at [422, 85] on span "Add" at bounding box center [423, 84] width 7 height 7
click at [407, 99] on li "Upload" at bounding box center [411, 101] width 27 height 9
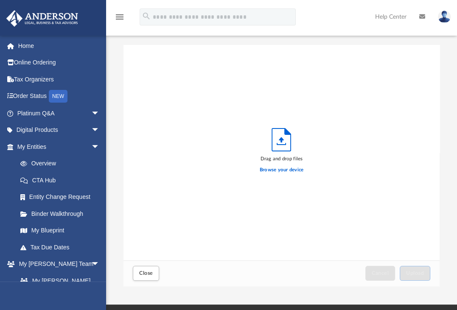
scroll to position [209, 309]
click at [141, 275] on span "Close" at bounding box center [146, 273] width 14 height 5
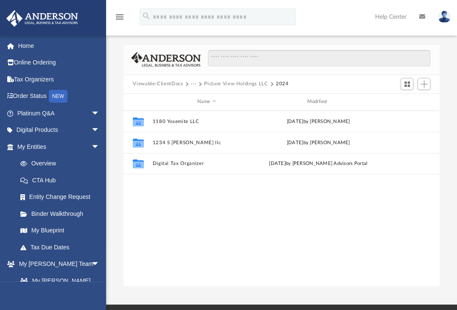
click at [390, 216] on div "Collaborated Folder 1180 Yosemite LLC today by Carrol Rhead Collaborated Folder…" at bounding box center [281, 199] width 316 height 176
click at [419, 88] on button "Add" at bounding box center [424, 84] width 13 height 12
click at [402, 113] on li "New Folder" at bounding box center [411, 114] width 27 height 9
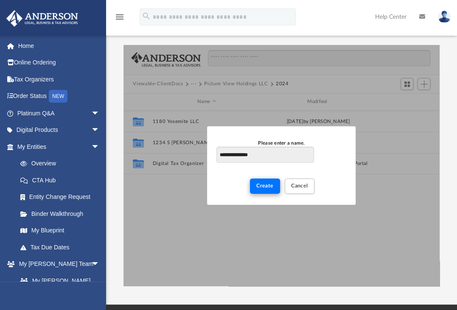
type input "**********"
click at [262, 189] on button "Create" at bounding box center [265, 186] width 30 height 15
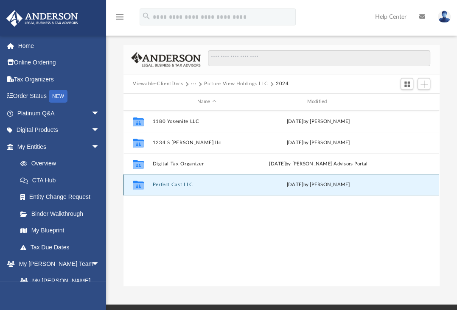
click at [184, 185] on button "Perfect Cast LLC" at bounding box center [207, 185] width 108 height 6
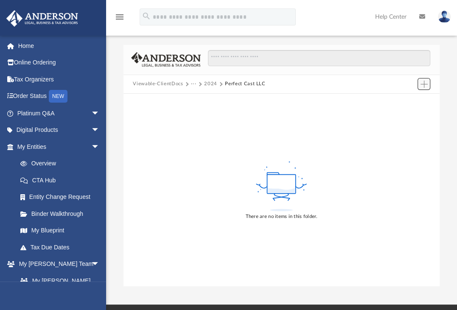
click at [423, 81] on span "Add" at bounding box center [423, 84] width 7 height 7
click at [403, 112] on li "New Folder" at bounding box center [411, 114] width 27 height 9
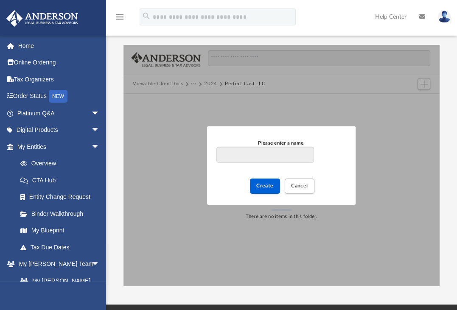
click at [390, 164] on div "Please enter a name. Create Cancel" at bounding box center [281, 165] width 316 height 241
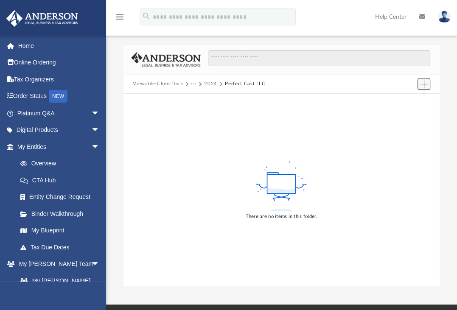
click at [420, 85] on span "Add" at bounding box center [423, 84] width 7 height 7
click at [402, 114] on li "New Folder" at bounding box center [411, 114] width 27 height 9
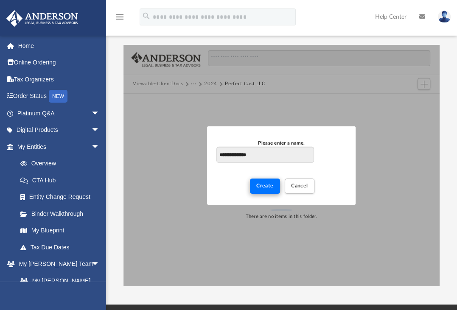
type input "**********"
click at [266, 188] on span "Create" at bounding box center [264, 185] width 17 height 5
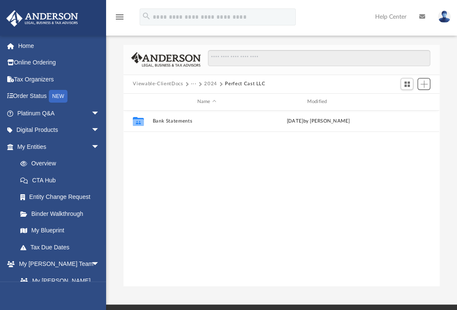
scroll to position [186, 309]
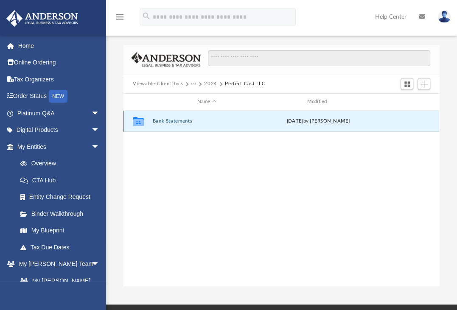
click at [161, 120] on button "Bank Statements" at bounding box center [207, 121] width 108 height 6
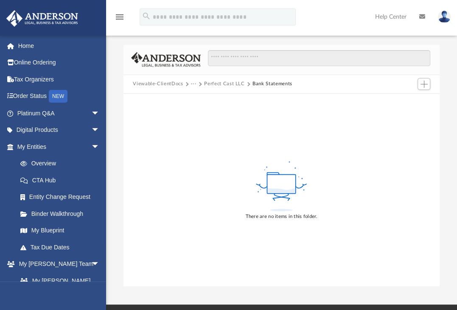
click at [418, 146] on div "There are no items in this folder." at bounding box center [281, 190] width 316 height 193
click at [426, 87] on button "Add" at bounding box center [424, 84] width 13 height 12
click at [408, 100] on li "Upload" at bounding box center [411, 101] width 27 height 9
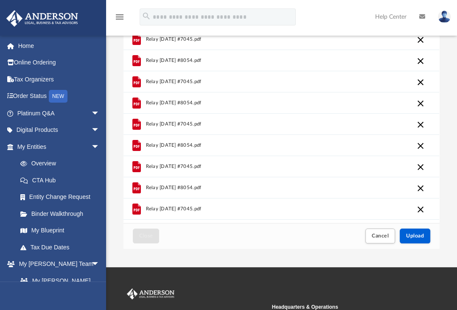
scroll to position [38, 0]
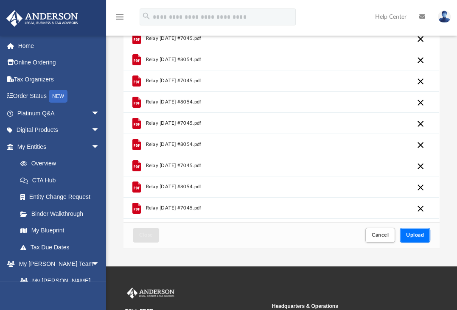
click at [412, 233] on span "Upload" at bounding box center [415, 235] width 18 height 5
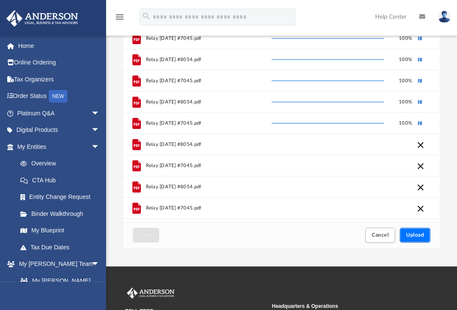
scroll to position [0, 0]
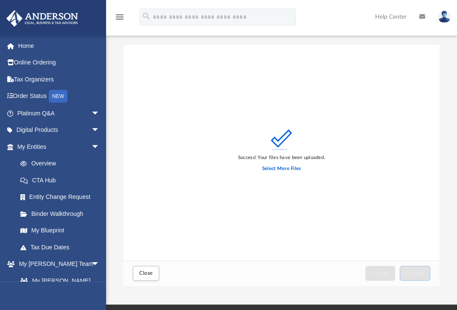
click at [392, 185] on div "Success! Your files have been uploaded. Select More Files" at bounding box center [281, 153] width 316 height 216
click at [142, 277] on button "Close" at bounding box center [146, 273] width 26 height 15
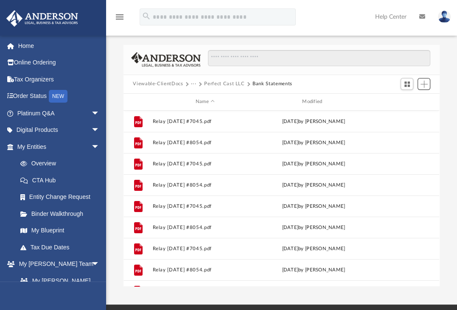
scroll to position [186, 309]
click at [226, 84] on button "Perfect Cast LLC" at bounding box center [224, 84] width 40 height 8
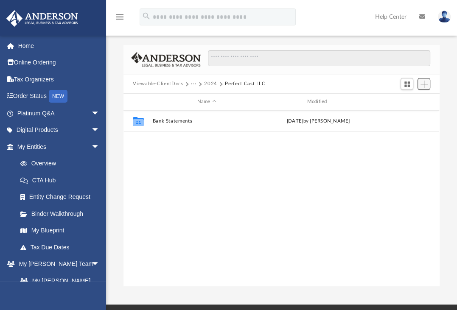
click at [427, 85] on span "Add" at bounding box center [423, 84] width 7 height 7
click at [400, 101] on li "Upload" at bounding box center [411, 101] width 27 height 9
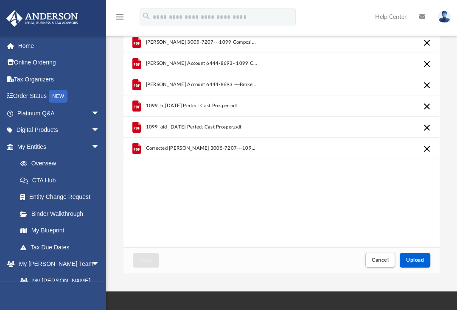
scroll to position [17, 0]
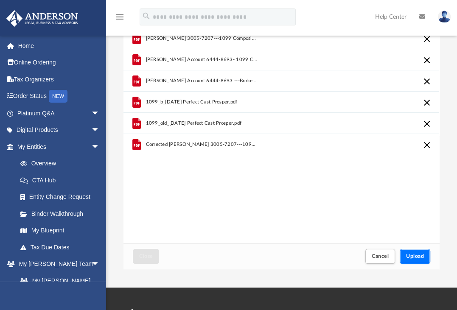
click at [411, 258] on span "Upload" at bounding box center [415, 256] width 18 height 5
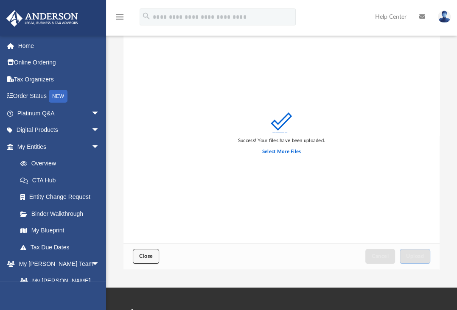
click at [140, 257] on span "Close" at bounding box center [146, 256] width 14 height 5
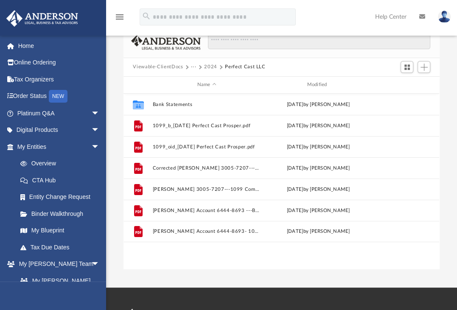
click at [209, 67] on button "2024" at bounding box center [210, 67] width 13 height 8
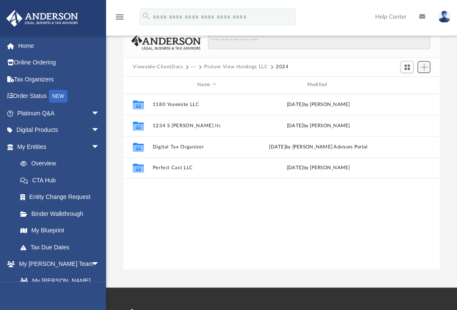
click at [424, 68] on span "Add" at bounding box center [423, 67] width 7 height 7
click at [412, 96] on li "New Folder" at bounding box center [411, 97] width 27 height 9
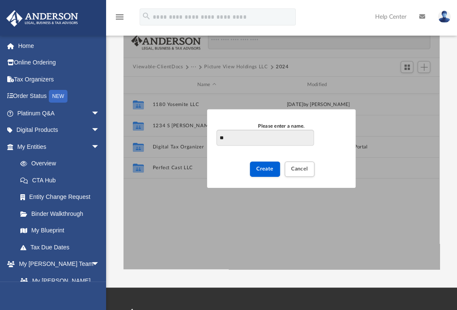
type input "*"
click at [258, 138] on input "**********" at bounding box center [264, 138] width 97 height 16
type input "**********"
click at [259, 171] on span "Create" at bounding box center [264, 168] width 17 height 5
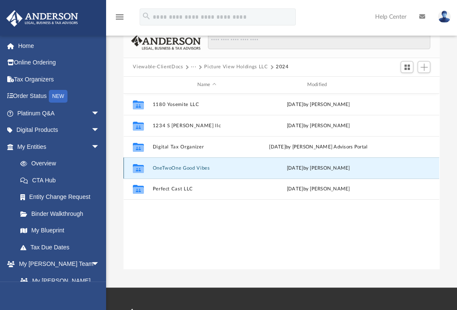
click at [199, 166] on button "OneTwoOne Good Vibes" at bounding box center [207, 168] width 108 height 6
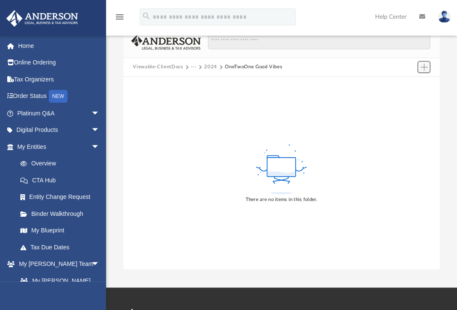
click at [421, 65] on span "Add" at bounding box center [423, 67] width 7 height 7
click at [404, 85] on li "Upload" at bounding box center [411, 84] width 27 height 9
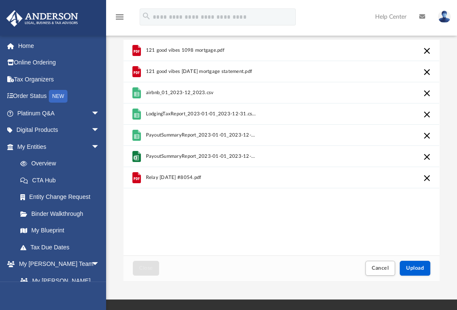
scroll to position [0, 0]
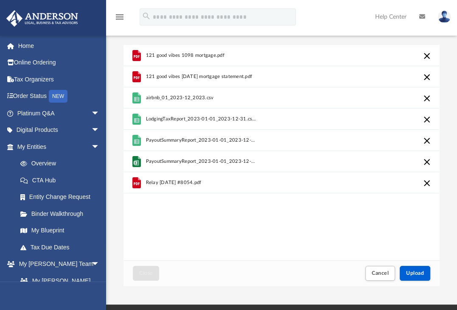
click at [403, 38] on div "Difficulty viewing your box folder? You can also access your account directly o…" at bounding box center [281, 156] width 351 height 259
click at [426, 55] on button "Cancel this upload" at bounding box center [427, 56] width 10 height 10
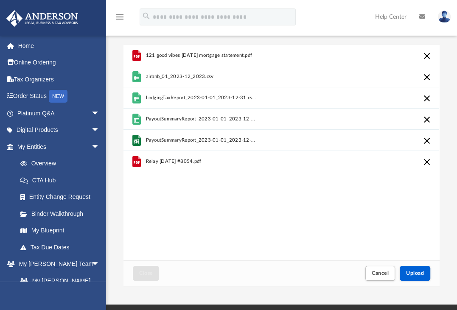
click at [426, 56] on button "Cancel this upload" at bounding box center [427, 56] width 10 height 10
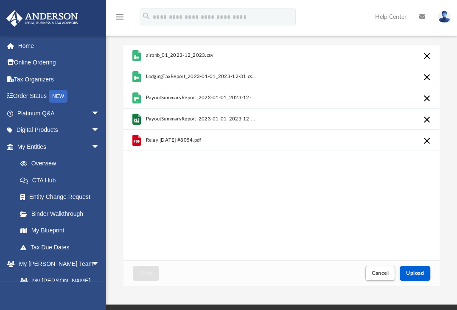
click at [426, 56] on button "Cancel this upload" at bounding box center [427, 56] width 10 height 10
click at [426, 55] on button "Cancel this upload" at bounding box center [427, 56] width 10 height 10
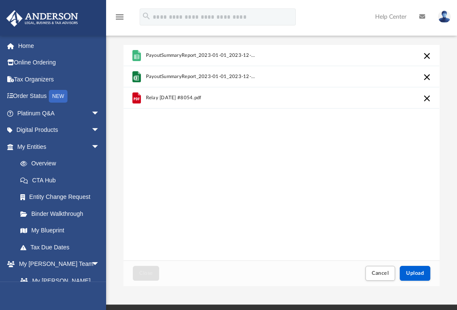
click at [426, 55] on button "Cancel this upload" at bounding box center [427, 56] width 10 height 10
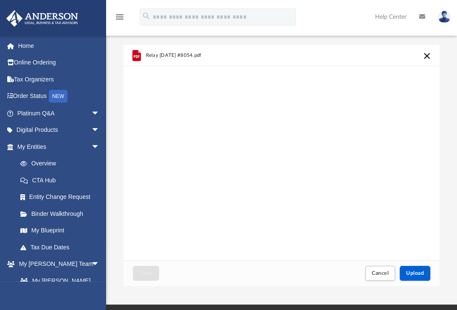
click at [426, 55] on button "Cancel this upload" at bounding box center [427, 56] width 10 height 10
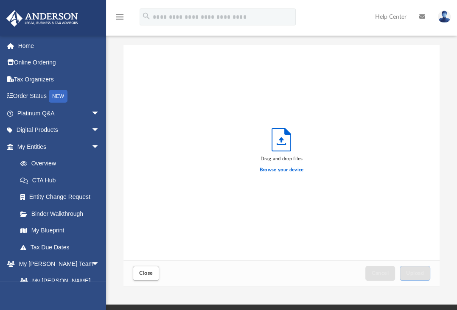
click at [385, 59] on div "Drag and drop files Browse your device" at bounding box center [281, 153] width 316 height 216
drag, startPoint x: 385, startPoint y: 59, endPoint x: 277, endPoint y: 128, distance: 128.0
click at [277, 128] on div "Drag and drop files Browse your device" at bounding box center [281, 153] width 316 height 216
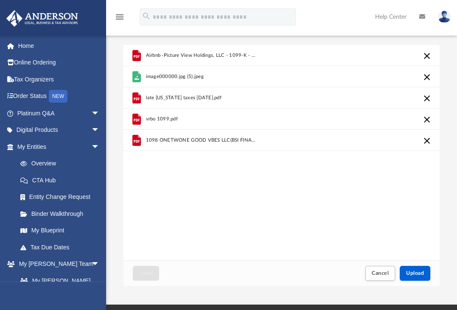
click at [304, 201] on div "Airbnb -Picture View Holdings, LLC - 1099-K - 2024 (3).pdf image000000.jpg (5).…" at bounding box center [281, 153] width 316 height 216
click at [180, 143] on div "Airbnb -Picture View Holdings, LLC - 1099-K - 2024 (3).pdf image000000.jpg (5).…" at bounding box center [281, 98] width 316 height 106
click at [187, 178] on div "Airbnb -Picture View Holdings, LLC - 1099-K - 2024 (3).pdf image000000.jpg (5).…" at bounding box center [281, 153] width 316 height 216
drag, startPoint x: 162, startPoint y: 199, endPoint x: 333, endPoint y: 20, distance: 247.9
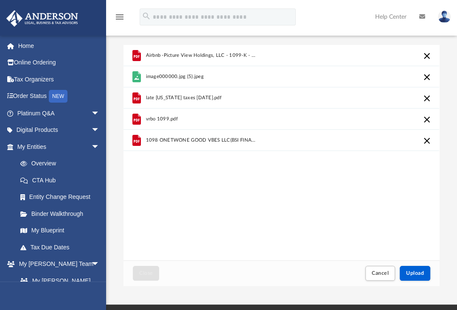
click at [333, 20] on div "menu search Site Menu add pictureviewholdings@gmail.com My Profile Reset Passwo…" at bounding box center [228, 20] width 444 height 29
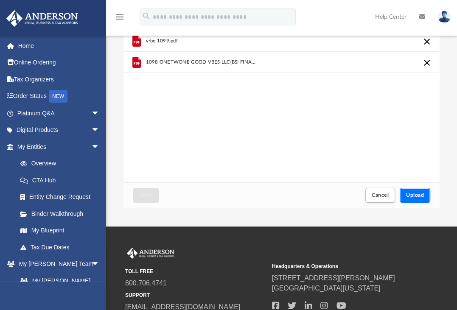
click at [419, 188] on button "Upload" at bounding box center [415, 195] width 31 height 15
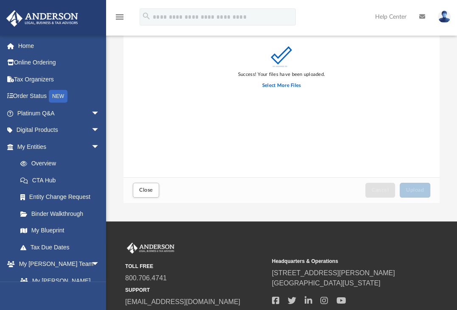
scroll to position [85, 0]
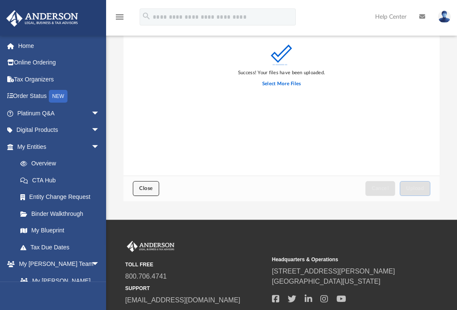
click at [146, 192] on button "Close" at bounding box center [146, 188] width 26 height 15
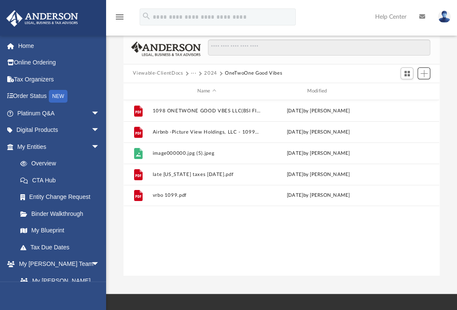
scroll to position [10, 0]
click at [424, 75] on span "Add" at bounding box center [423, 73] width 7 height 7
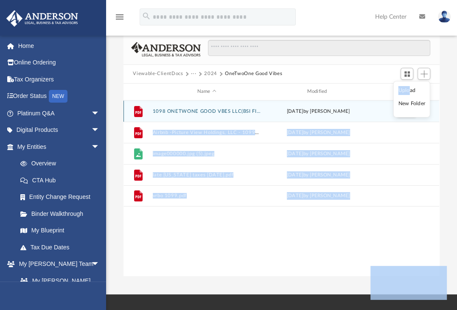
drag, startPoint x: 410, startPoint y: 88, endPoint x: 430, endPoint y: 102, distance: 25.0
click at [430, 102] on body "X Get a chance to win 6 months of Platinum for free just by filling out this su…" at bounding box center [228, 218] width 457 height 457
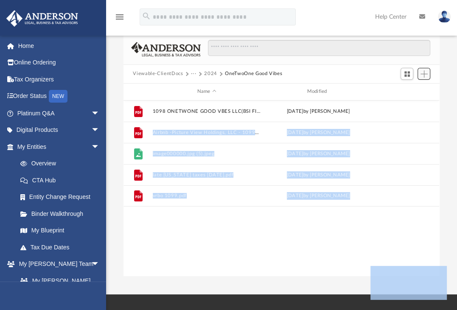
click at [426, 78] on button "Add" at bounding box center [424, 74] width 13 height 12
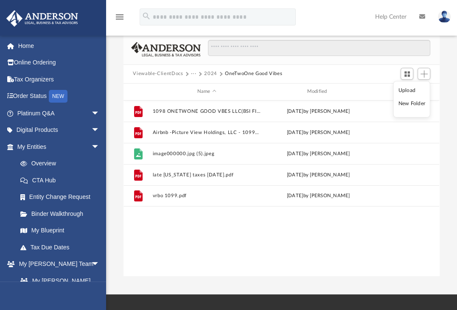
click at [414, 103] on li "New Folder" at bounding box center [411, 103] width 27 height 9
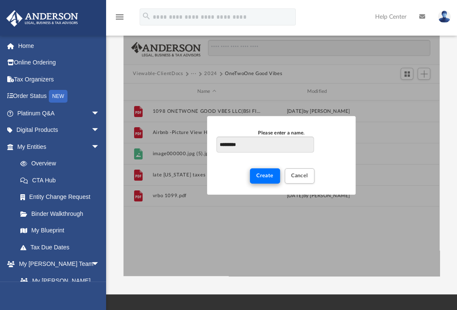
type input "*********"
click at [256, 175] on button "Create" at bounding box center [265, 175] width 30 height 15
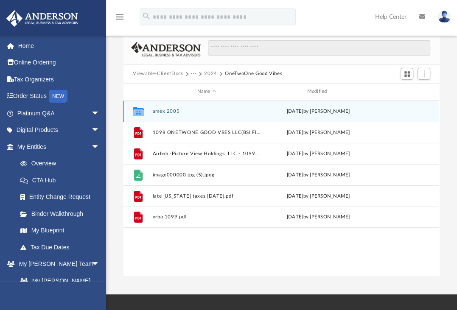
click at [165, 110] on button "amex 2005" at bounding box center [207, 112] width 108 height 6
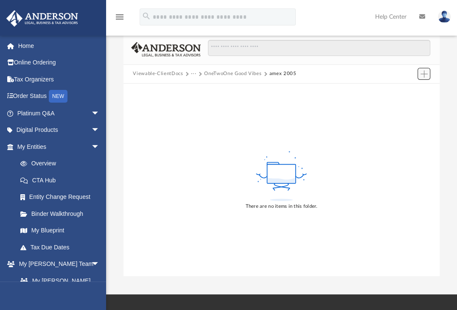
click at [420, 76] on button "Add" at bounding box center [424, 74] width 13 height 12
click at [409, 89] on li "Upload" at bounding box center [411, 90] width 27 height 9
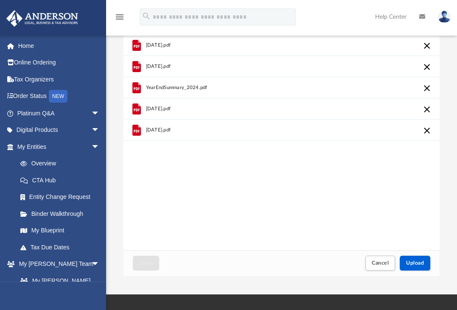
scroll to position [0, 0]
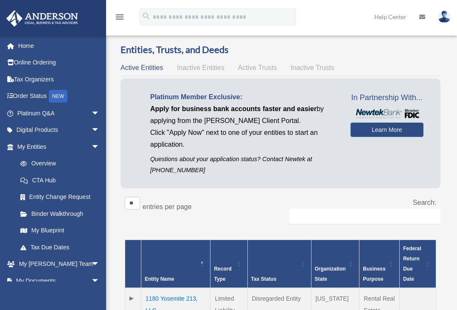
scroll to position [265, 0]
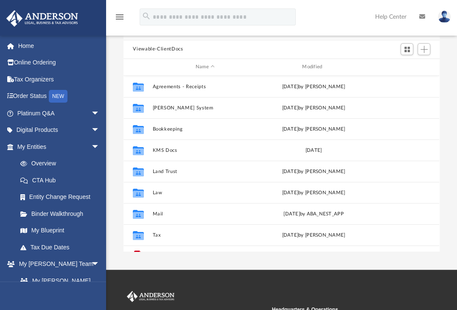
scroll to position [15, 0]
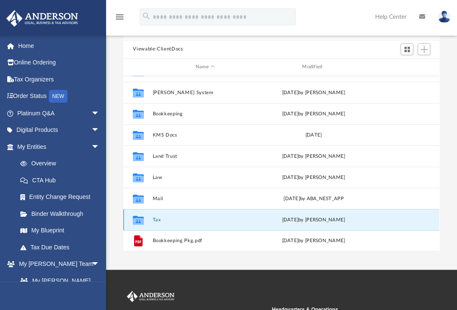
click at [160, 219] on button "Tax" at bounding box center [205, 220] width 105 height 6
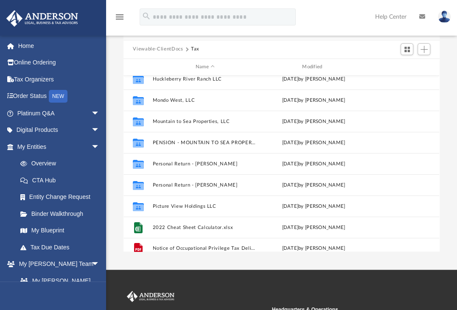
scroll to position [121, 0]
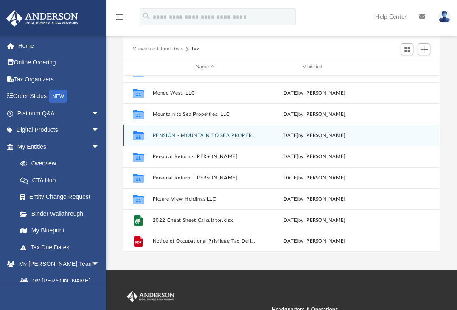
click at [266, 127] on div "Collaborated Folder PENSION - MOUNTAIN TO SEA PROPERTIES, LLC SOLO 401K [DATE] …" at bounding box center [281, 135] width 316 height 21
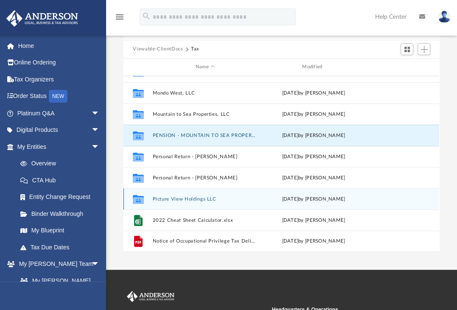
click at [195, 199] on button "Picture View Holdings LLC" at bounding box center [205, 199] width 105 height 6
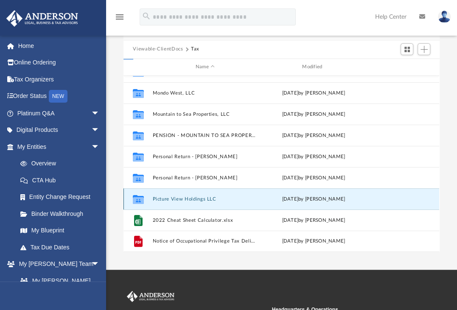
scroll to position [0, 0]
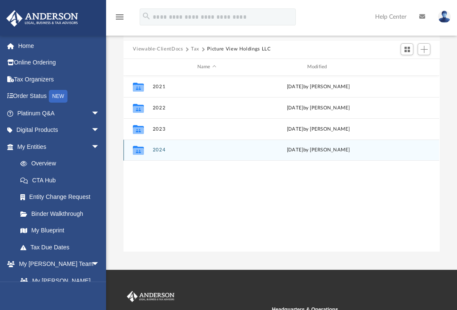
click at [160, 150] on button "2024" at bounding box center [207, 150] width 108 height 6
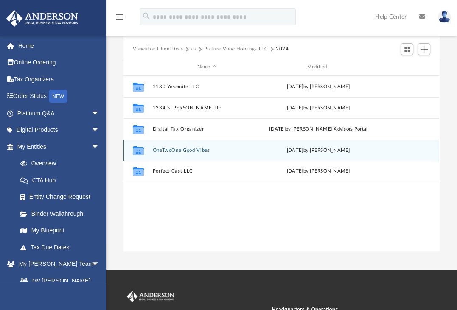
click at [173, 151] on button "OneTwoOne Good Vibes" at bounding box center [207, 151] width 108 height 6
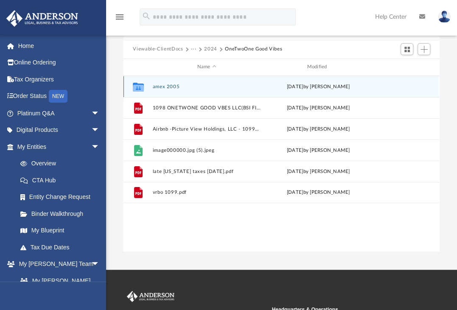
click at [172, 87] on button "amex 2005" at bounding box center [207, 87] width 108 height 6
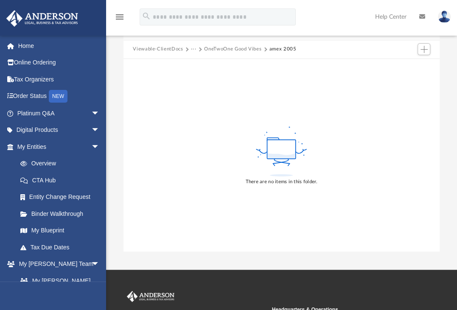
click at [309, 78] on div "There are no items in this folder." at bounding box center [281, 155] width 316 height 193
click at [224, 49] on button "OneTwoOne Good Vibes" at bounding box center [232, 49] width 57 height 8
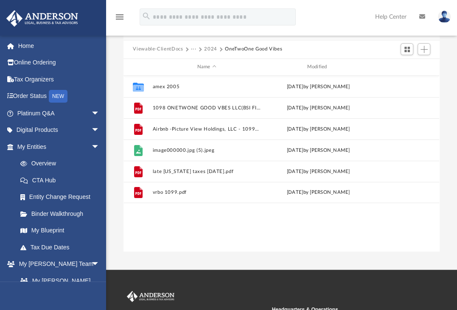
scroll to position [186, 309]
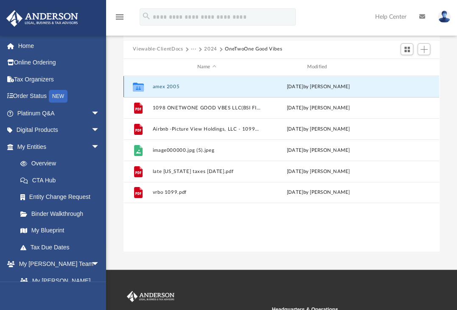
click at [158, 86] on button "amex 2005" at bounding box center [207, 87] width 108 height 6
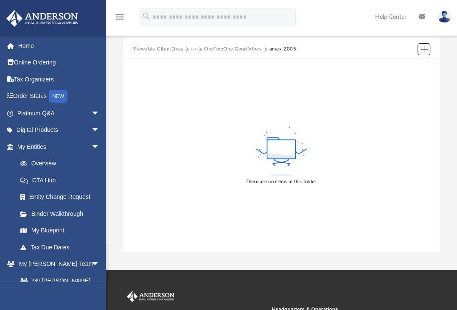
click at [424, 49] on span "Add" at bounding box center [423, 49] width 7 height 7
click at [412, 64] on li "Upload" at bounding box center [411, 66] width 27 height 9
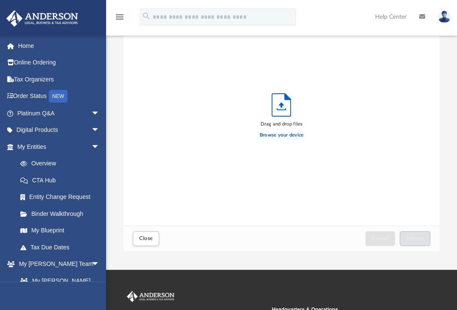
scroll to position [209, 309]
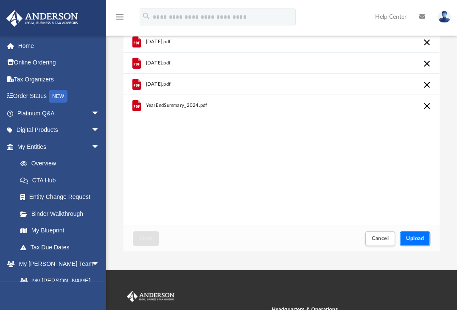
click at [411, 233] on button "Upload" at bounding box center [415, 238] width 31 height 15
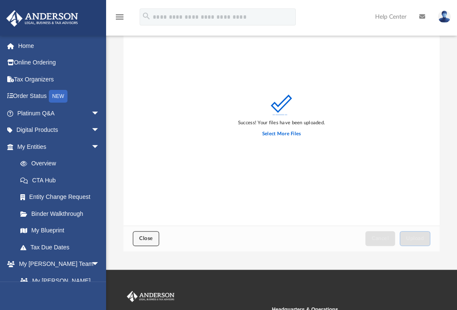
click at [151, 237] on span "Close" at bounding box center [146, 238] width 14 height 5
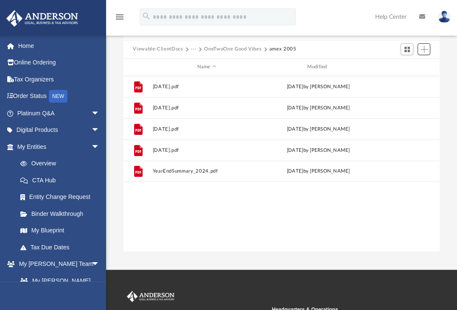
scroll to position [186, 309]
click at [230, 51] on button "OneTwoOne Good Vibes" at bounding box center [232, 49] width 57 height 8
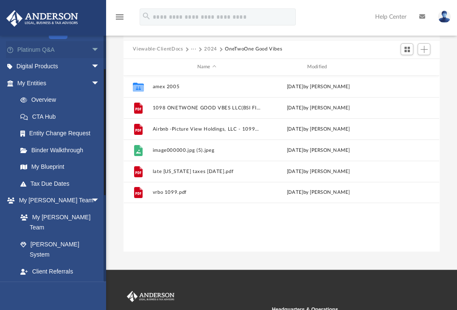
scroll to position [64, 0]
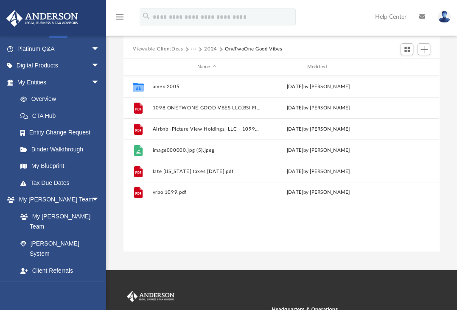
click at [191, 50] on button "···" at bounding box center [194, 49] width 6 height 8
click at [204, 48] on button "2024" at bounding box center [210, 49] width 13 height 8
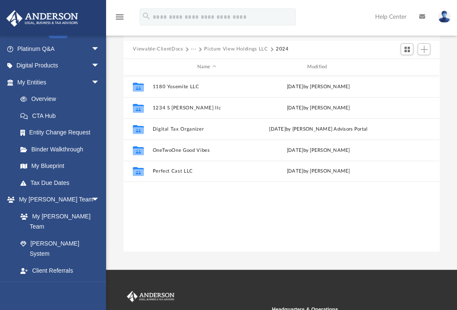
click at [316, 193] on div "Collaborated Folder 1180 Yosemite LLC today by Carrol Rhead Collaborated Folder…" at bounding box center [281, 164] width 316 height 176
click at [301, 196] on div "Collaborated Folder 1180 Yosemite LLC today by Carrol Rhead Collaborated Folder…" at bounding box center [281, 164] width 316 height 176
click at [421, 53] on button "Add" at bounding box center [424, 49] width 13 height 12
click at [407, 66] on li "Upload" at bounding box center [411, 66] width 27 height 9
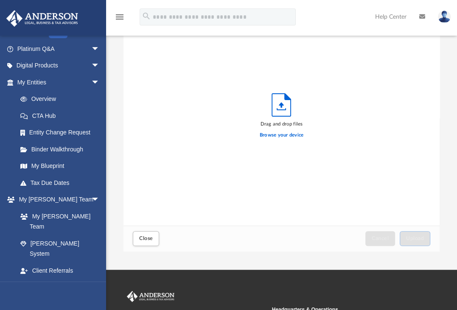
scroll to position [209, 309]
click at [407, 66] on div "Drag and drop files Browse your device" at bounding box center [281, 118] width 316 height 216
click at [144, 241] on span "Close" at bounding box center [146, 238] width 14 height 5
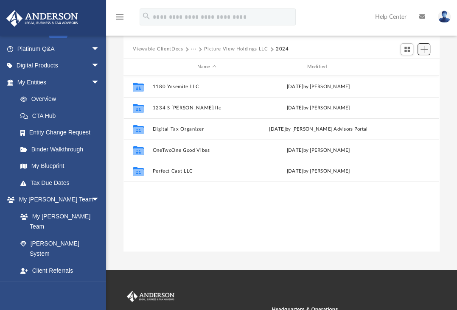
click at [418, 49] on button "Add" at bounding box center [424, 49] width 13 height 12
click at [411, 78] on li "New Folder" at bounding box center [411, 79] width 27 height 9
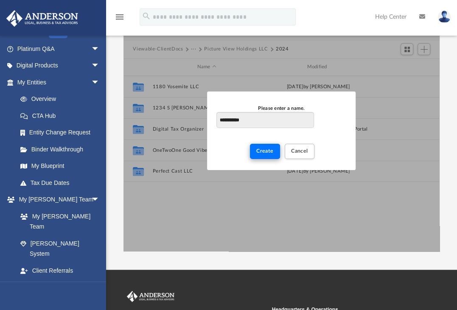
type input "**********"
click at [258, 154] on button "Create" at bounding box center [265, 151] width 30 height 15
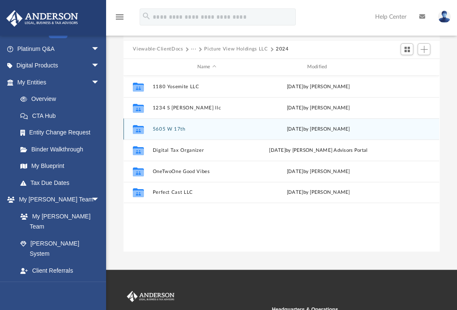
click at [174, 126] on button "5605 W 17th" at bounding box center [207, 129] width 108 height 6
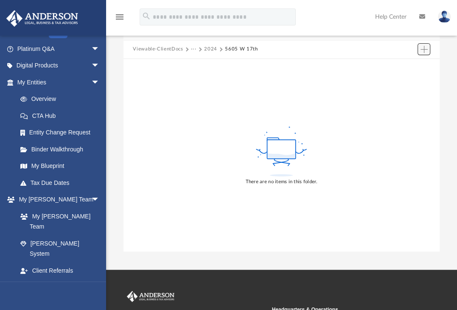
click at [423, 49] on span "Add" at bounding box center [423, 49] width 7 height 7
click at [409, 65] on li "Upload" at bounding box center [411, 66] width 27 height 9
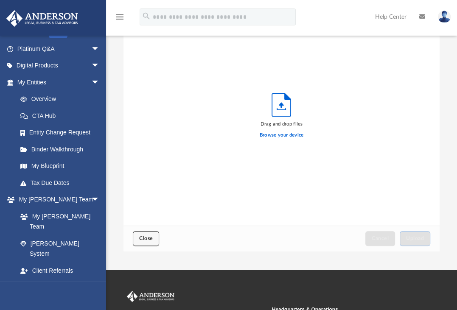
click at [145, 238] on span "Close" at bounding box center [146, 238] width 14 height 5
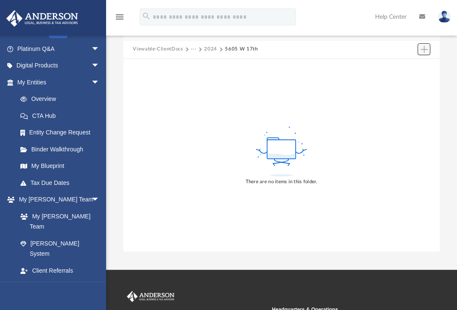
click at [423, 50] on span "Add" at bounding box center [423, 49] width 7 height 7
click at [415, 80] on li "New Folder" at bounding box center [411, 79] width 27 height 9
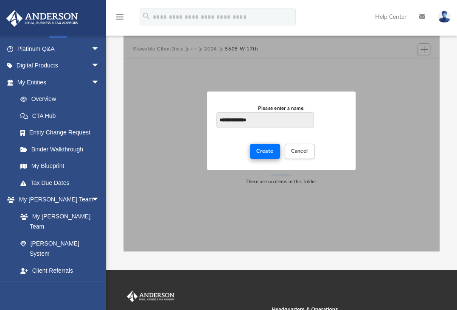
type input "**********"
click at [266, 154] on button "Create" at bounding box center [265, 151] width 30 height 15
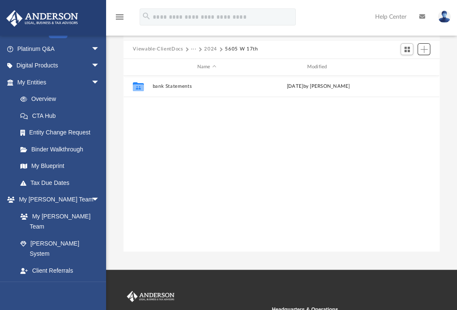
scroll to position [186, 309]
click at [325, 118] on div "Collaborated Folder bank Statements today by Carrol Rhead" at bounding box center [281, 164] width 316 height 176
click at [422, 53] on button "Add" at bounding box center [424, 49] width 13 height 12
click at [408, 67] on li "Upload" at bounding box center [411, 66] width 27 height 9
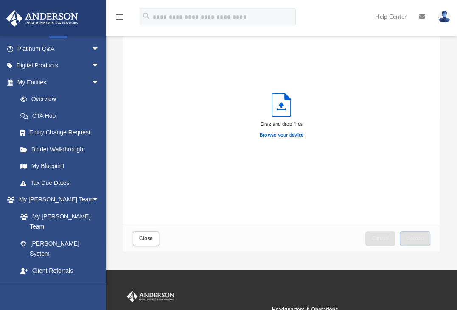
scroll to position [209, 309]
click at [145, 237] on span "Close" at bounding box center [146, 238] width 14 height 5
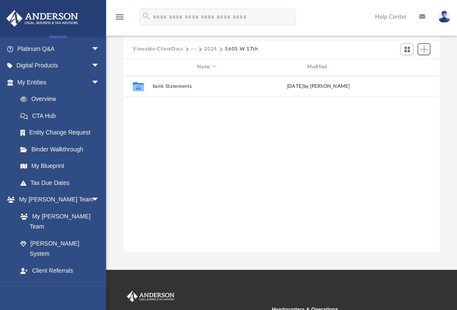
click at [421, 53] on button "Add" at bounding box center [424, 49] width 13 height 12
click at [403, 80] on li "New Folder" at bounding box center [411, 79] width 27 height 9
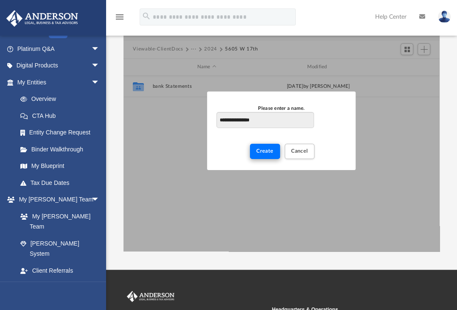
type input "**********"
click at [271, 154] on button "Create" at bounding box center [265, 151] width 30 height 15
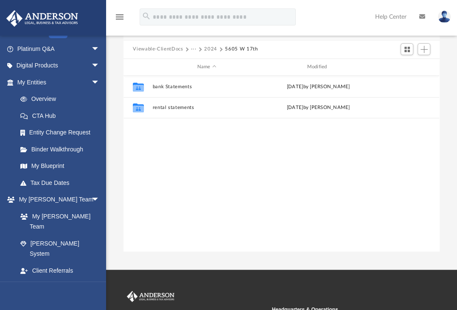
click at [271, 154] on div "Collaborated Folder bank Statements today by Carrol Rhead Collaborated Folder r…" at bounding box center [281, 164] width 316 height 176
click at [287, 167] on div "Collaborated Folder bank Statements today by Carrol Rhead Collaborated Folder r…" at bounding box center [281, 164] width 316 height 176
click at [303, 137] on div "Collaborated Folder bank Statements today by Carrol Rhead Collaborated Folder r…" at bounding box center [281, 164] width 316 height 176
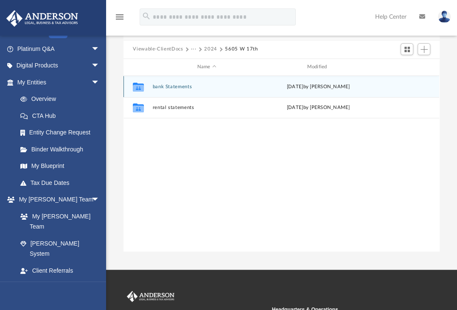
click at [188, 86] on button "bank Statements" at bounding box center [207, 87] width 108 height 6
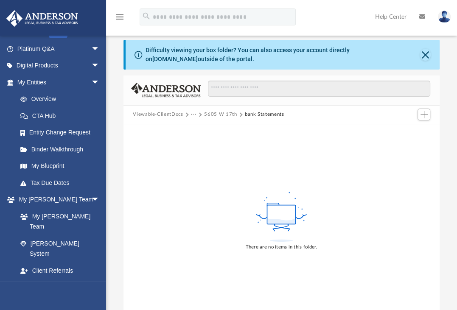
scroll to position [5, 0]
click at [424, 118] on button "Add" at bounding box center [424, 115] width 13 height 12
click at [406, 131] on li "Upload" at bounding box center [411, 131] width 27 height 9
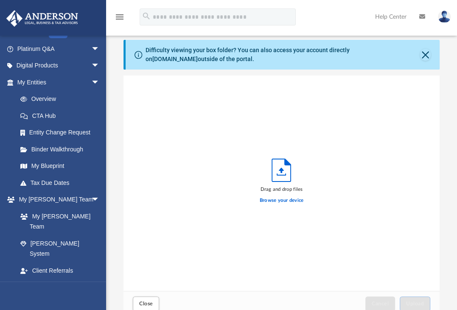
scroll to position [209, 309]
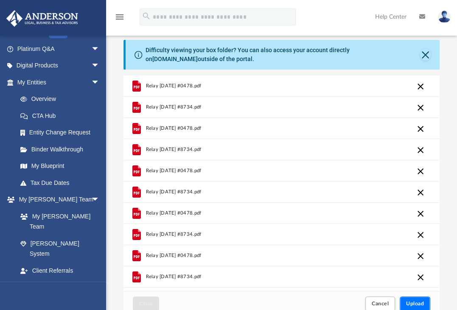
click at [416, 305] on span "Upload" at bounding box center [415, 303] width 18 height 5
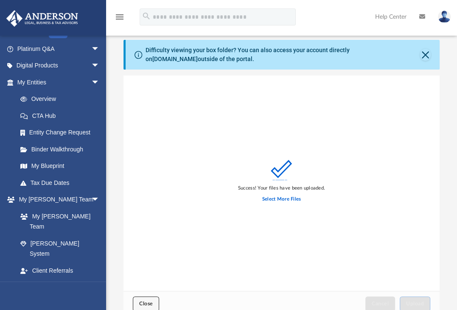
click at [148, 298] on button "Close" at bounding box center [146, 304] width 26 height 15
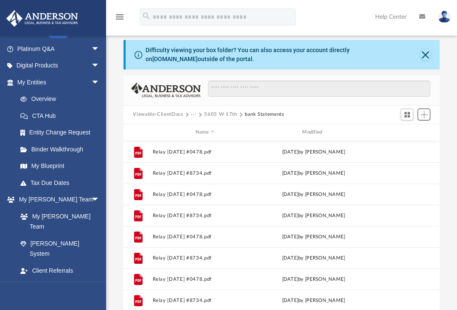
scroll to position [186, 309]
click at [217, 114] on button "5605 W 17th" at bounding box center [220, 115] width 33 height 8
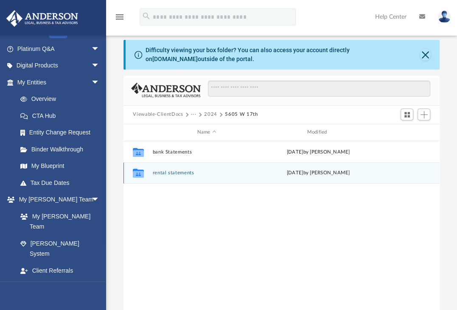
click at [178, 175] on div "Collaborated Folder rental statements today by Carrol Rhead" at bounding box center [281, 173] width 316 height 21
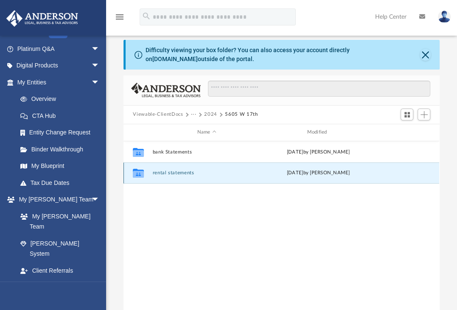
click at [136, 169] on icon "grid" at bounding box center [138, 173] width 11 height 9
click at [176, 169] on div "Collaborated Folder rental statements today by Carrol Rhead" at bounding box center [281, 173] width 316 height 21
click at [176, 171] on button "rental statements" at bounding box center [207, 173] width 108 height 6
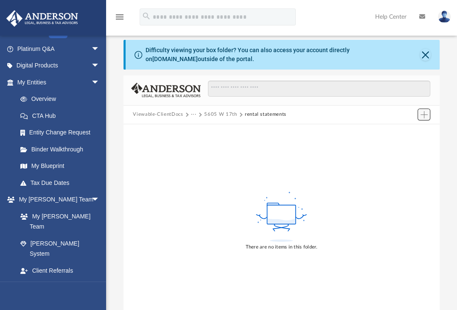
click at [424, 111] on span "Add" at bounding box center [423, 114] width 7 height 7
click at [406, 131] on li "Upload" at bounding box center [411, 131] width 27 height 9
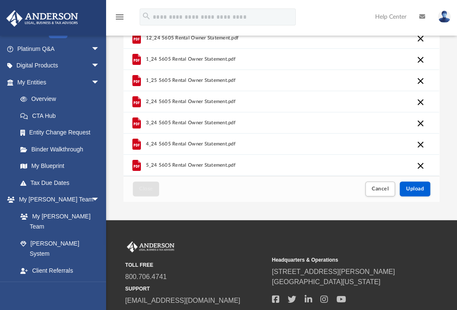
scroll to position [120, 0]
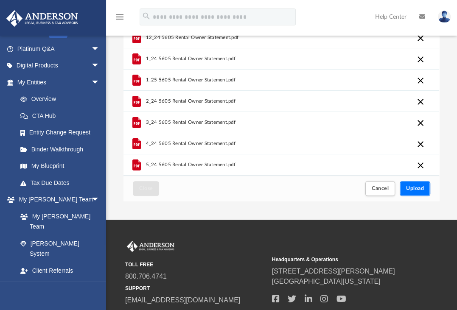
click at [404, 185] on button "Upload" at bounding box center [415, 188] width 31 height 15
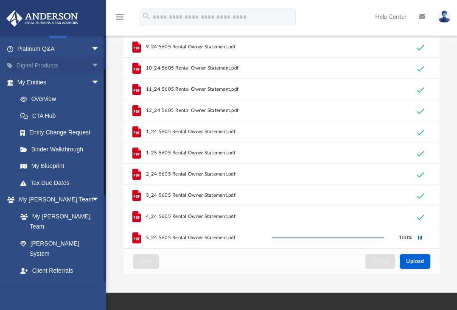
scroll to position [0, 0]
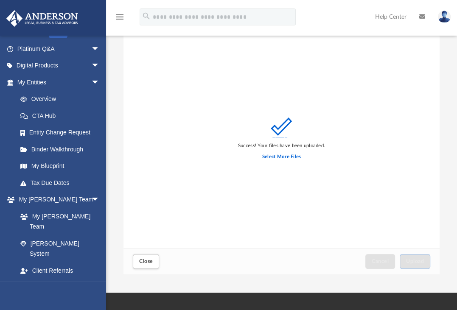
click at [356, 132] on div "Success! Your files have been uploaded. Select More Files" at bounding box center [281, 141] width 316 height 216
click at [150, 255] on button "Close" at bounding box center [146, 261] width 26 height 15
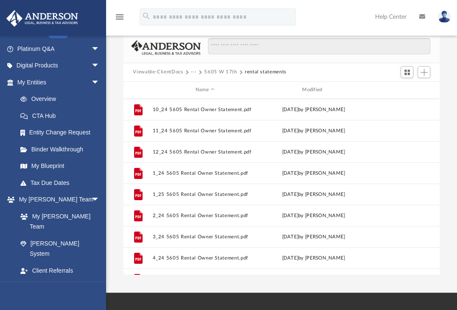
click at [219, 67] on div "Viewable-ClientDocs ··· 5605 W 17th rental statements" at bounding box center [281, 72] width 316 height 19
click at [219, 72] on button "5605 W 17th" at bounding box center [220, 72] width 33 height 8
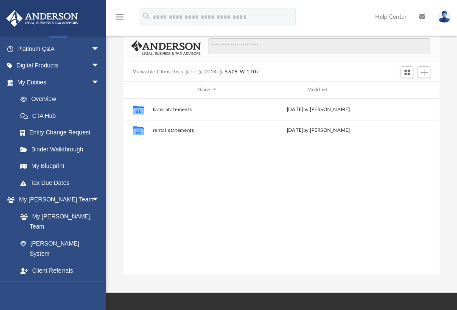
click at [401, 218] on div "Collaborated Folder bank Statements today by Carrol Rhead Collaborated Folder r…" at bounding box center [281, 187] width 316 height 176
click at [404, 149] on div "Collaborated Folder bank Statements today by Carrol Rhead Collaborated Folder r…" at bounding box center [281, 187] width 316 height 176
click at [231, 72] on button "5605 W 17th" at bounding box center [241, 72] width 33 height 8
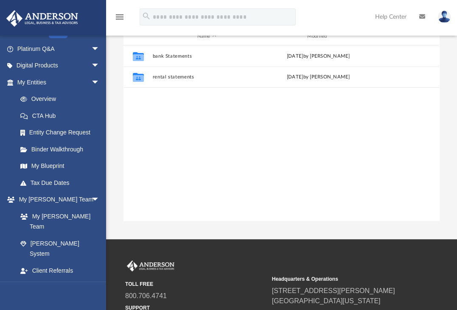
scroll to position [100, 0]
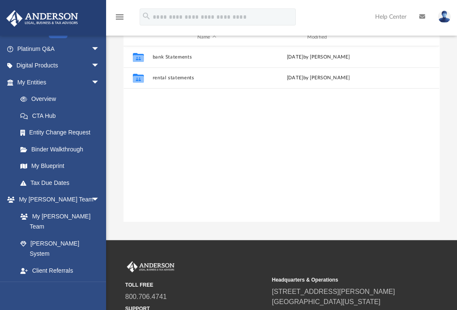
click at [355, 133] on div "Collaborated Folder bank Statements today by Carrol Rhead Collaborated Folder r…" at bounding box center [281, 134] width 316 height 176
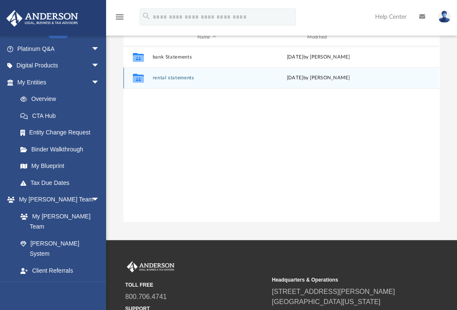
scroll to position [0, 0]
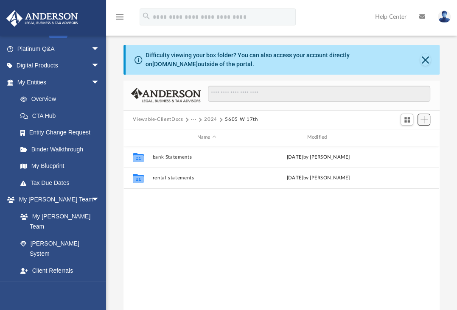
click at [422, 118] on span "Add" at bounding box center [423, 119] width 7 height 7
click at [407, 138] on li "Upload" at bounding box center [411, 136] width 27 height 9
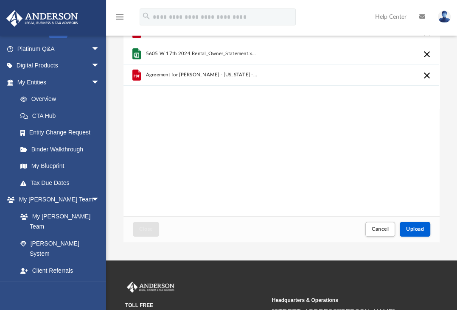
scroll to position [85, 0]
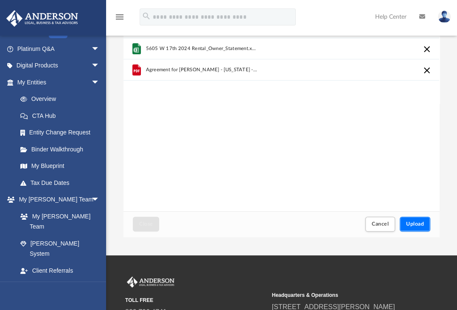
click at [419, 222] on span "Upload" at bounding box center [415, 223] width 18 height 5
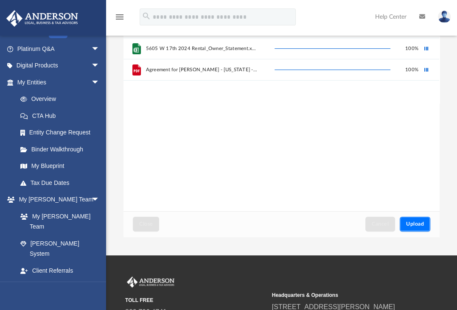
click at [419, 228] on button "Upload" at bounding box center [415, 224] width 31 height 15
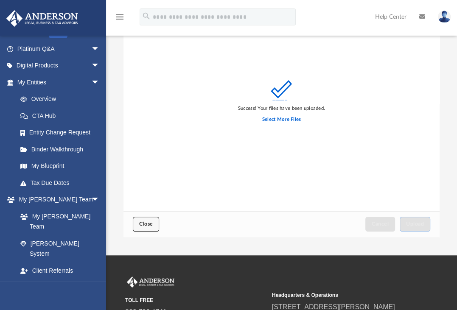
drag, startPoint x: 156, startPoint y: 225, endPoint x: 145, endPoint y: 221, distance: 12.1
click at [145, 221] on button "Close" at bounding box center [146, 224] width 26 height 15
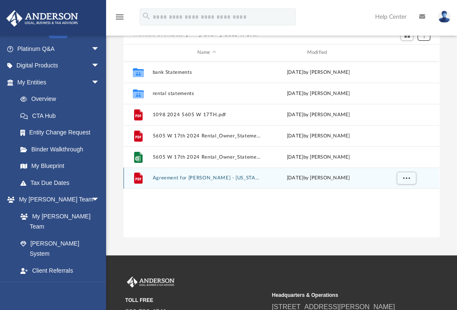
scroll to position [0, 0]
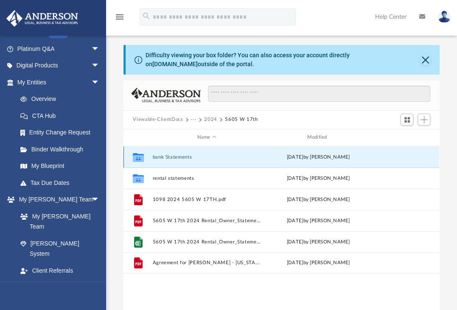
click at [170, 156] on button "bank Statements" at bounding box center [207, 157] width 108 height 6
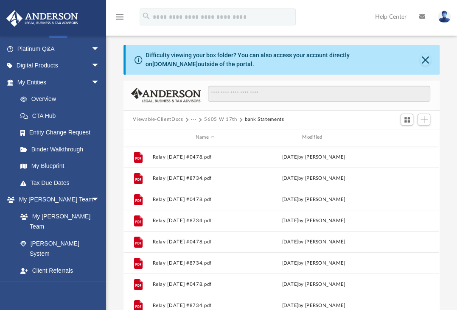
click at [219, 118] on button "5605 W 17th" at bounding box center [220, 120] width 33 height 8
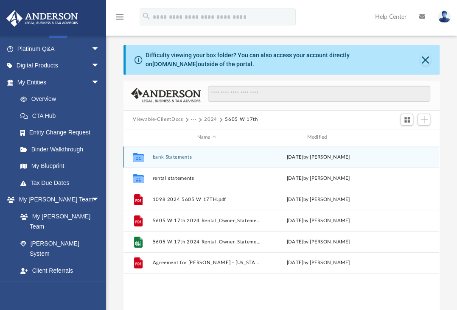
click at [171, 155] on button "bank Statements" at bounding box center [207, 157] width 108 height 6
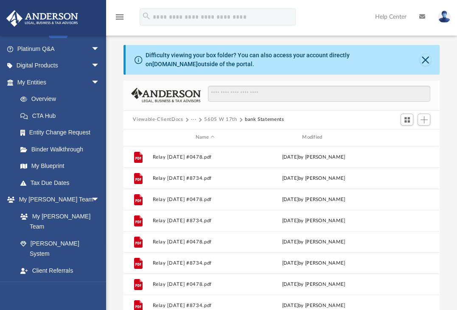
click at [206, 119] on button "5605 W 17th" at bounding box center [220, 120] width 33 height 8
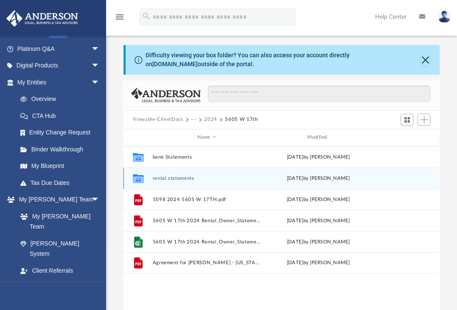
click at [170, 177] on button "rental statements" at bounding box center [207, 179] width 108 height 6
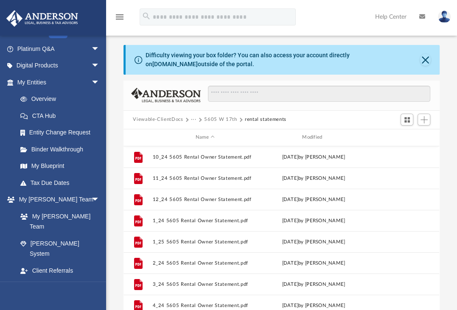
click at [206, 121] on button "5605 W 17th" at bounding box center [220, 120] width 33 height 8
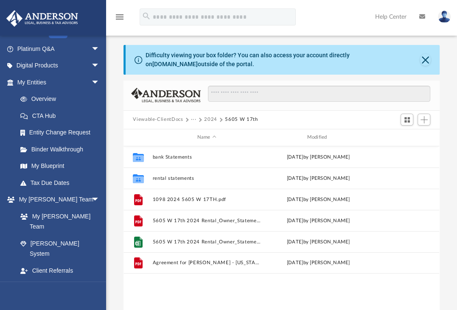
click at [207, 120] on button "2024" at bounding box center [210, 120] width 13 height 8
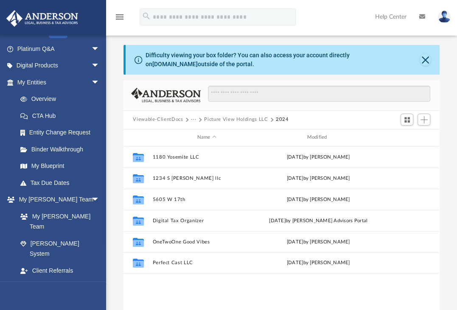
click at [445, 141] on div "Difficulty viewing your box folder? You can also access your account directly o…" at bounding box center [281, 183] width 351 height 277
click at [372, 83] on div at bounding box center [281, 96] width 316 height 30
click at [434, 101] on div at bounding box center [281, 96] width 316 height 30
click at [423, 118] on span "Add" at bounding box center [423, 119] width 7 height 7
click at [399, 138] on li "Upload" at bounding box center [411, 136] width 27 height 9
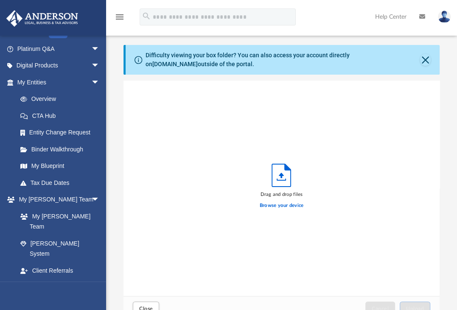
scroll to position [209, 309]
click at [422, 59] on button "Close" at bounding box center [425, 60] width 11 height 12
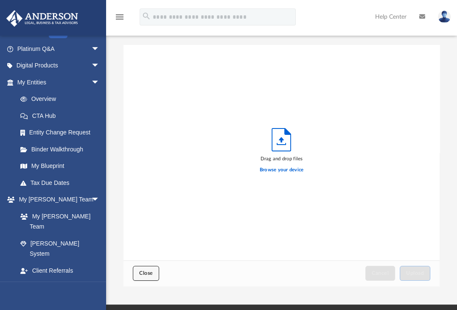
click at [145, 269] on button "Close" at bounding box center [146, 273] width 26 height 15
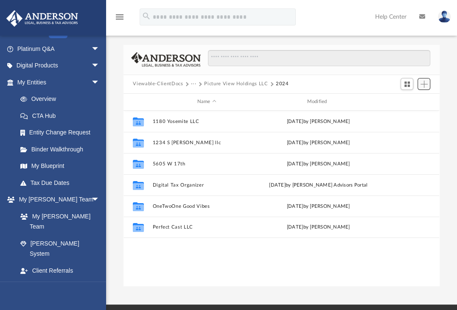
click at [422, 84] on span "Add" at bounding box center [423, 84] width 7 height 7
click at [401, 113] on li "New Folder" at bounding box center [411, 114] width 27 height 9
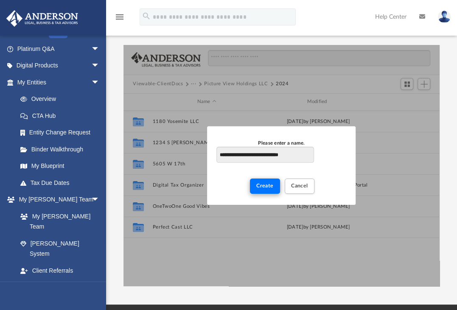
type input "**********"
click at [267, 188] on span "Create" at bounding box center [264, 185] width 17 height 5
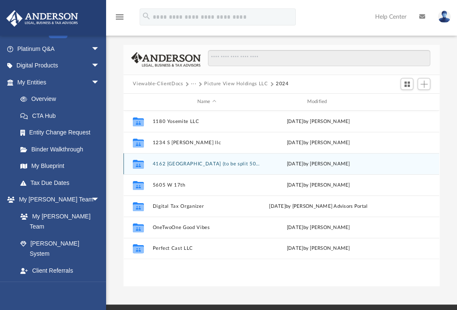
click at [215, 165] on button "4162 Milwaukee (to be split 50:50)" at bounding box center [207, 164] width 108 height 6
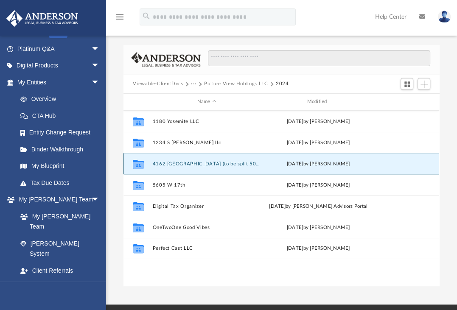
click at [215, 165] on button "4162 Milwaukee (to be split 50:50)" at bounding box center [207, 164] width 108 height 6
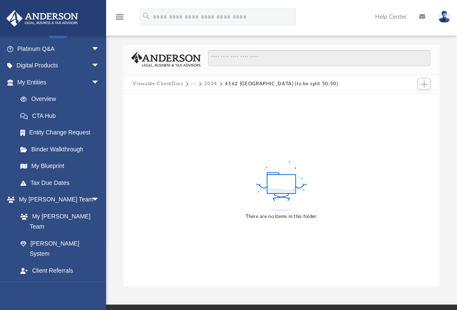
click at [329, 272] on div "There are no items in this folder." at bounding box center [281, 190] width 316 height 193
click at [427, 81] on span "Add" at bounding box center [423, 84] width 7 height 7
click at [410, 101] on li "Upload" at bounding box center [411, 101] width 27 height 9
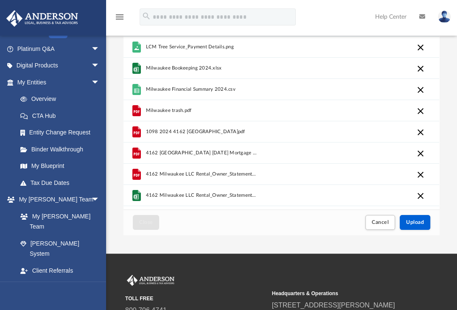
scroll to position [90, 0]
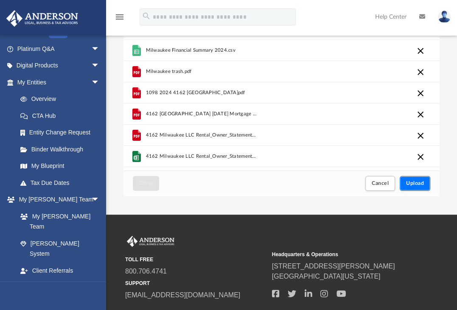
click at [409, 185] on span "Upload" at bounding box center [415, 183] width 18 height 5
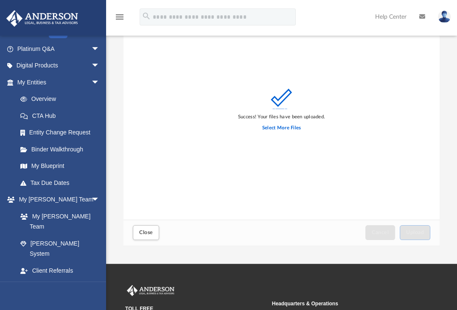
scroll to position [44, 0]
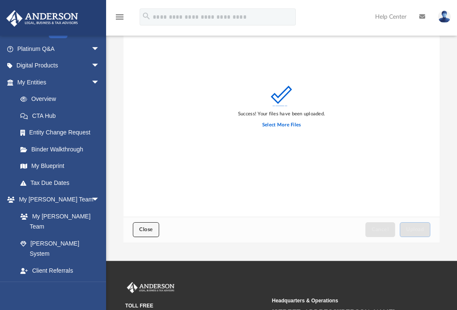
click at [136, 228] on button "Close" at bounding box center [146, 229] width 26 height 15
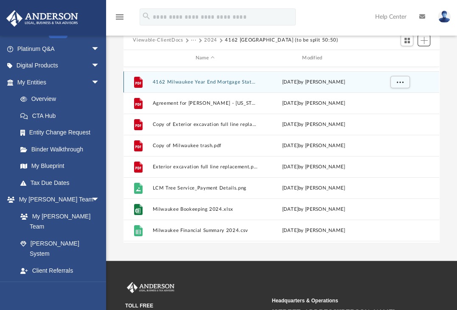
scroll to position [0, 0]
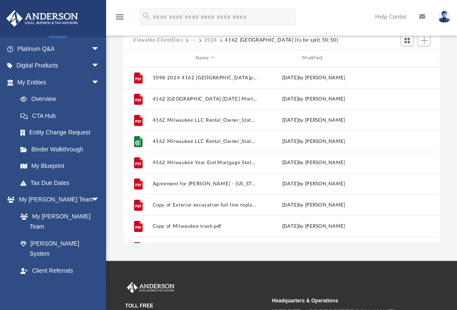
click at [212, 43] on button "2024" at bounding box center [210, 40] width 13 height 8
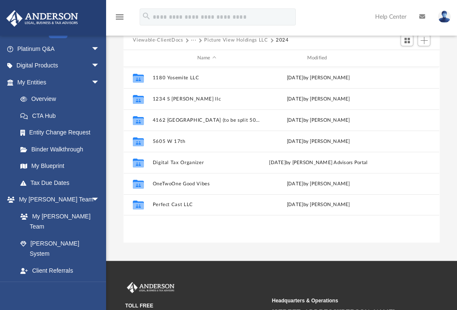
scroll to position [43, 0]
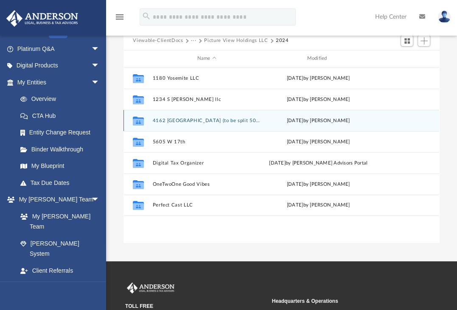
click at [188, 121] on button "4162 Milwaukee (to be split 50:50)" at bounding box center [207, 121] width 108 height 6
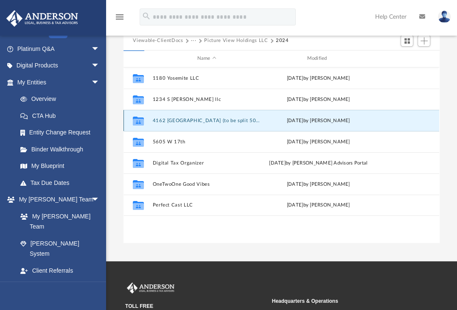
click at [187, 121] on button "4162 Milwaukee (to be split 50:50)" at bounding box center [207, 121] width 108 height 6
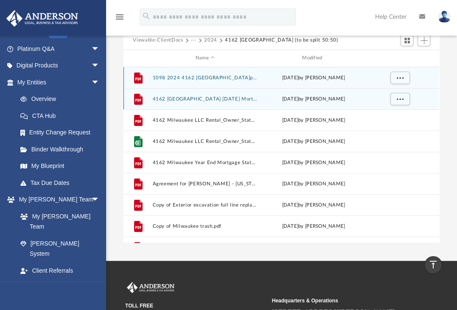
scroll to position [0, 0]
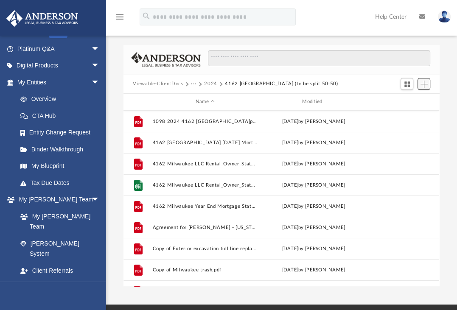
click at [426, 83] on span "Add" at bounding box center [423, 84] width 7 height 7
click at [412, 112] on li "New Folder" at bounding box center [411, 114] width 27 height 9
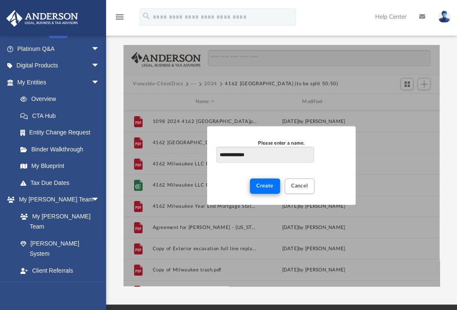
type input "**********"
click at [263, 180] on button "Create" at bounding box center [265, 186] width 30 height 15
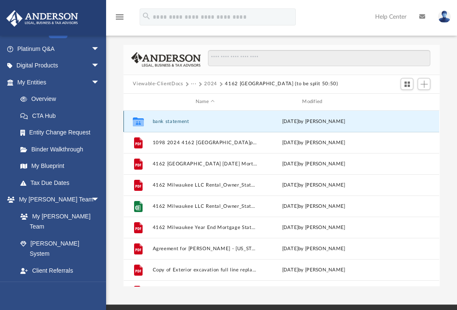
click at [187, 120] on button "bank statement" at bounding box center [205, 122] width 105 height 6
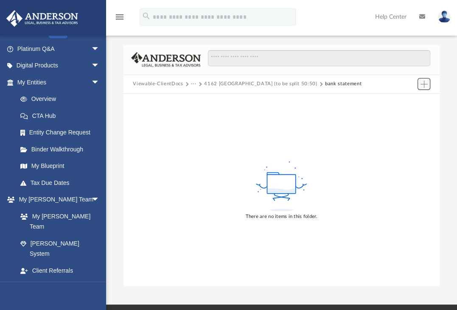
click at [421, 84] on span "Add" at bounding box center [423, 84] width 7 height 7
click at [409, 100] on li "Upload" at bounding box center [411, 101] width 27 height 9
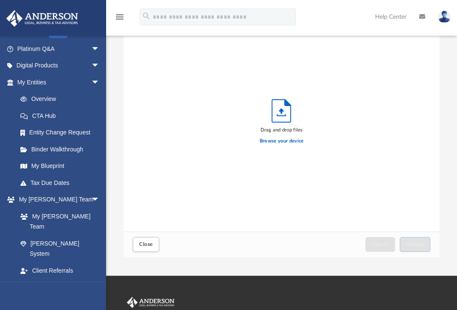
scroll to position [31, 0]
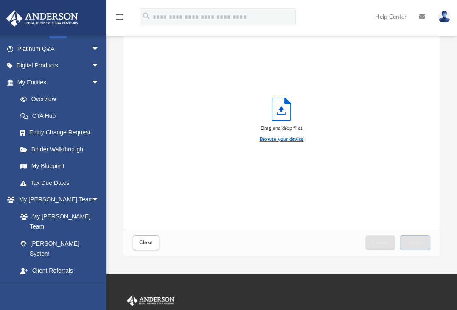
click at [284, 138] on label "Browse your device" at bounding box center [282, 140] width 44 height 8
click at [0, 0] on input "Browse your device" at bounding box center [0, 0] width 0 height 0
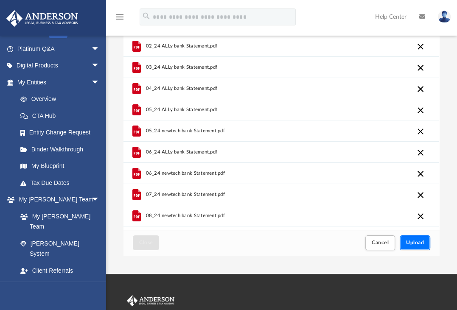
click at [415, 236] on button "Upload" at bounding box center [415, 242] width 31 height 15
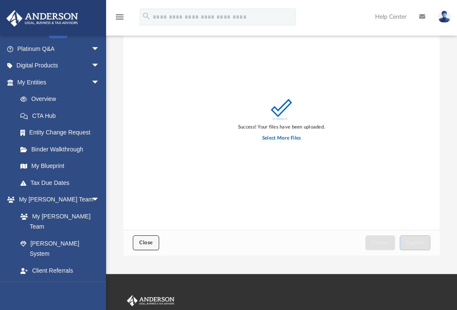
click at [153, 243] on span "Close" at bounding box center [146, 242] width 14 height 5
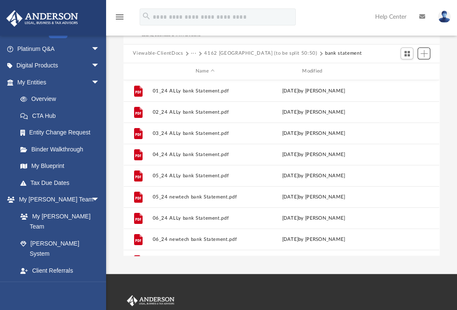
scroll to position [186, 309]
click at [229, 53] on button "4162 Milwaukee (to be split 50:50)" at bounding box center [260, 54] width 113 height 8
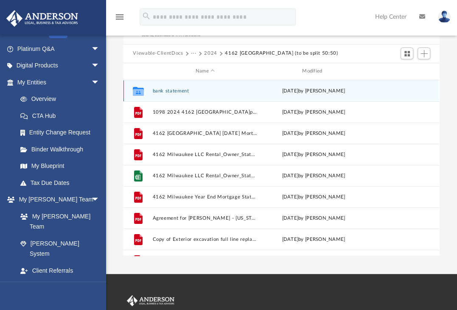
click at [178, 90] on button "bank statement" at bounding box center [205, 91] width 105 height 6
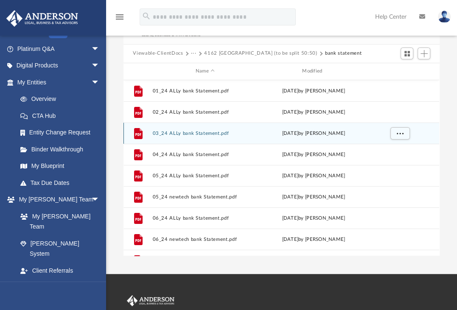
scroll to position [58, 0]
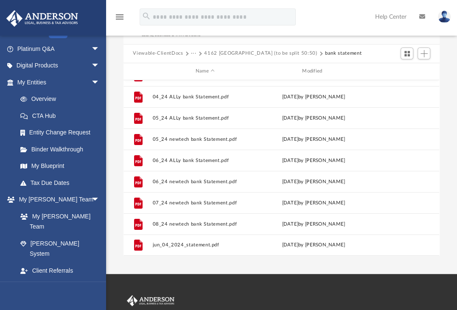
click at [193, 53] on button "···" at bounding box center [194, 54] width 6 height 8
click at [235, 53] on button "4162 Milwaukee (to be split 50:50)" at bounding box center [260, 54] width 113 height 8
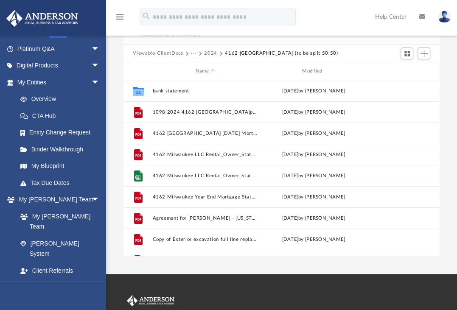
click at [212, 55] on button "2024" at bounding box center [210, 54] width 13 height 8
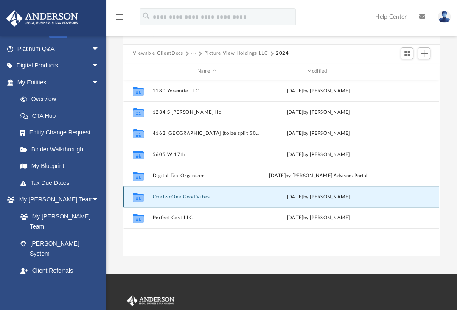
click at [169, 198] on button "OneTwoOne Good Vibes" at bounding box center [207, 197] width 108 height 6
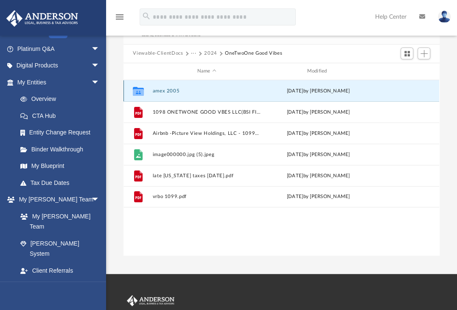
click at [163, 88] on button "amex 2005" at bounding box center [207, 91] width 108 height 6
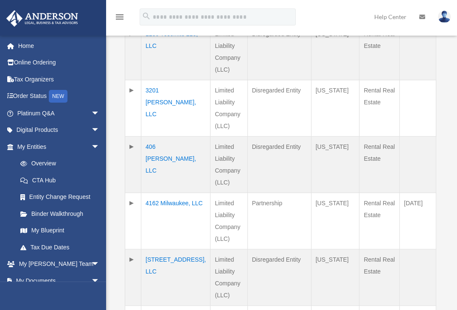
scroll to position [265, 0]
click at [113, 62] on div "Entities, Trusts, and Deeds Active Entities Inactive Entities Active Trusts Ina…" at bounding box center [280, 175] width 345 height 793
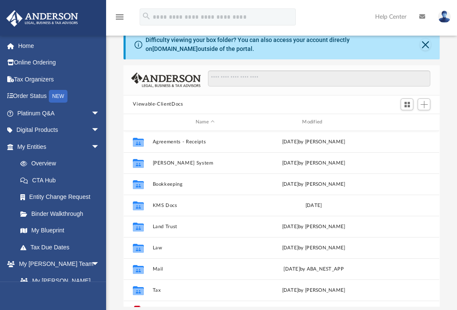
scroll to position [186, 309]
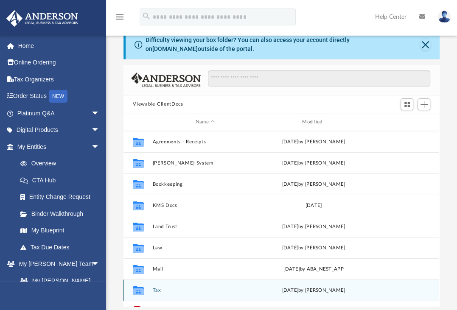
click at [157, 289] on button "Tax" at bounding box center [205, 291] width 105 height 6
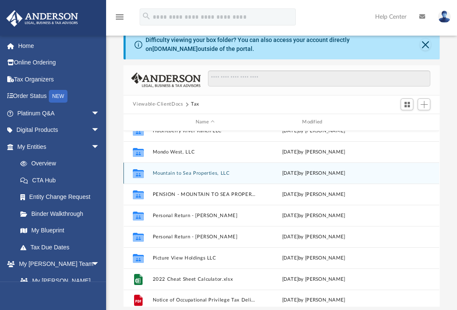
scroll to position [116, 0]
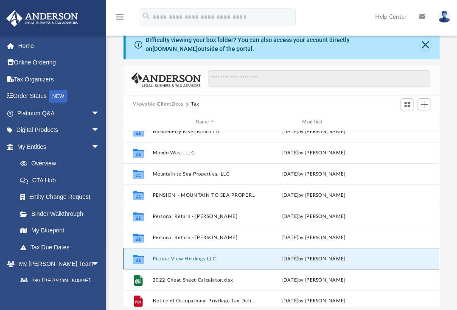
click at [167, 260] on button "Picture View Holdings LLC" at bounding box center [205, 259] width 105 height 6
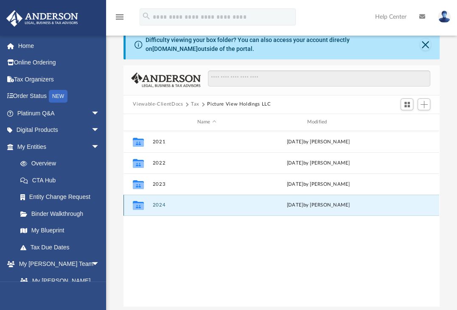
click at [163, 207] on button "2024" at bounding box center [207, 205] width 108 height 6
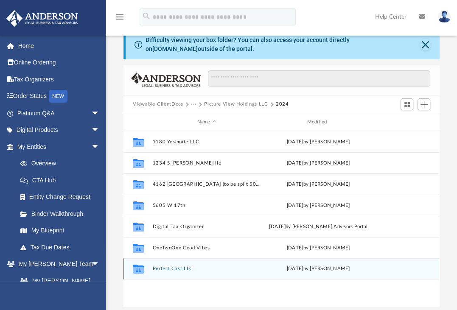
click at [162, 266] on button "Perfect Cast LLC" at bounding box center [207, 269] width 108 height 6
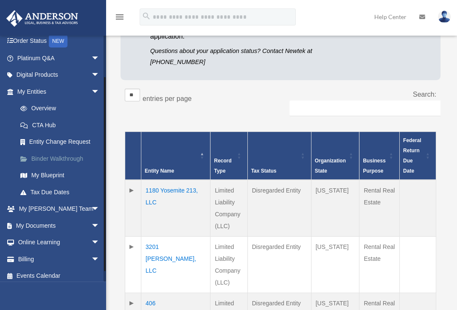
scroll to position [59, 0]
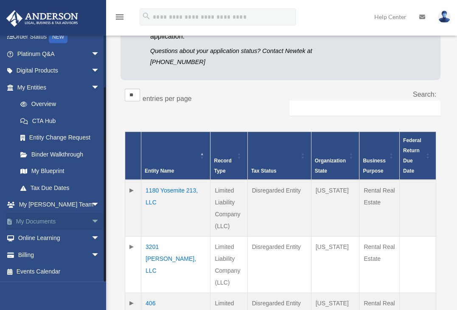
click at [58, 216] on link "My Documents arrow_drop_down" at bounding box center [59, 221] width 106 height 17
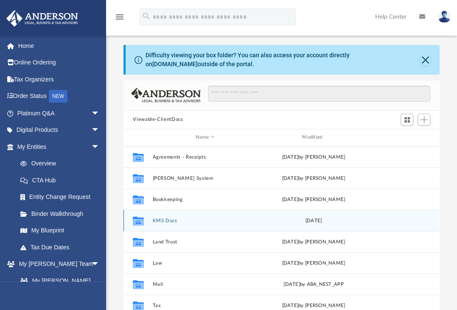
scroll to position [15, 0]
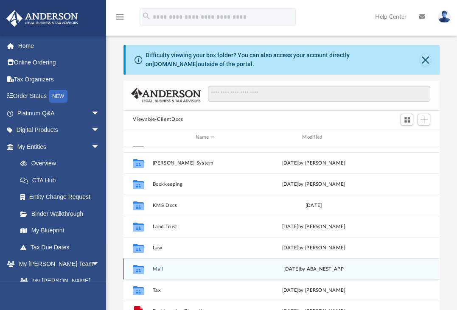
click at [156, 267] on button "Mail" at bounding box center [205, 269] width 105 height 6
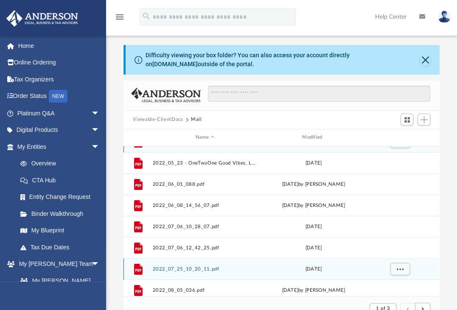
scroll to position [160, 309]
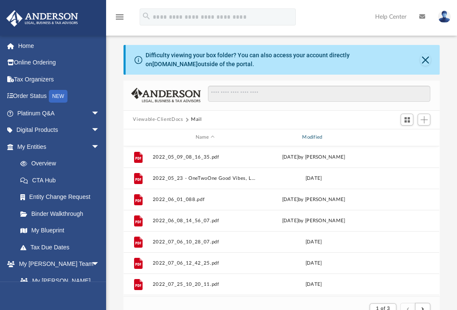
click at [307, 136] on div "Modified" at bounding box center [313, 138] width 105 height 8
click at [304, 137] on div "Modified" at bounding box center [313, 138] width 105 height 8
click at [316, 136] on div "Modified" at bounding box center [313, 138] width 105 height 8
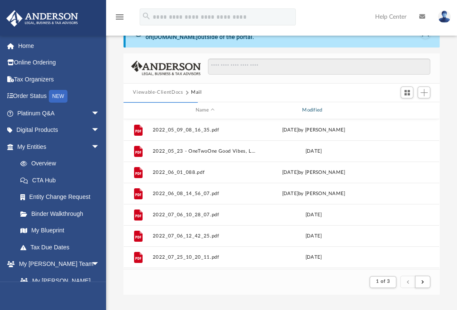
scroll to position [28, 0]
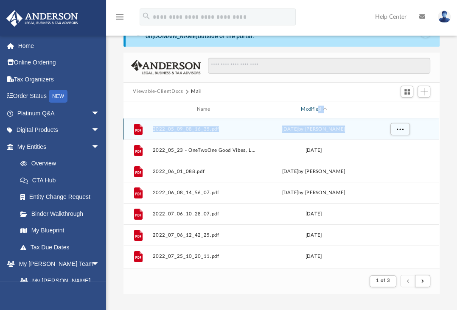
drag, startPoint x: 317, startPoint y: 111, endPoint x: 377, endPoint y: 125, distance: 61.1
click at [123, 125] on div "Name Modified File 2022_05_09_08_16_35.pdf [DATE] by [PERSON_NAME] File 2022_05…" at bounding box center [123, 184] width 0 height 167
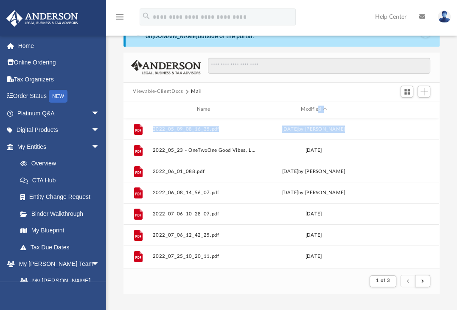
click at [371, 106] on div "id" at bounding box center [399, 110] width 59 height 8
click at [324, 108] on span "Modified" at bounding box center [324, 109] width 3 height 3
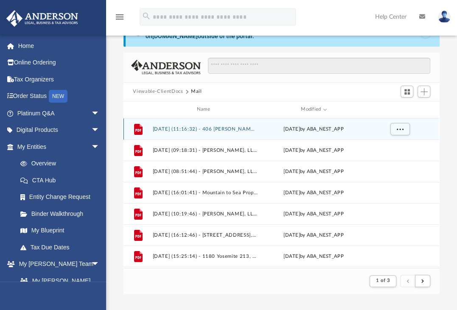
click at [300, 128] on div "[DATE] by ABA_NEST_APP" at bounding box center [313, 129] width 105 height 8
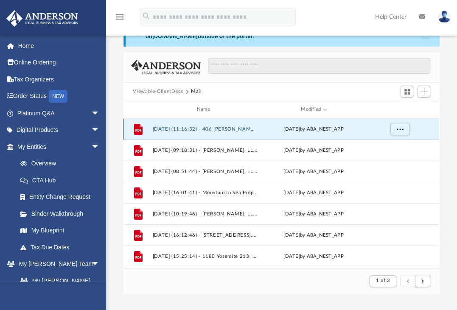
click at [234, 126] on button "[DATE] (11:16:32) - 406 [PERSON_NAME], LLC - Mail from Cleveland County Tax Col…" at bounding box center [205, 129] width 105 height 6
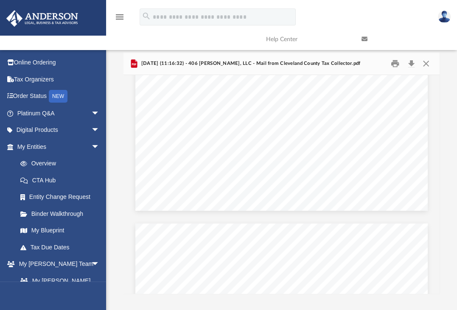
scroll to position [244, 0]
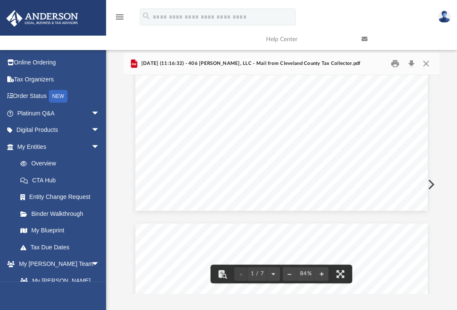
click at [395, 180] on div "Page 1" at bounding box center [281, 24] width 292 height 374
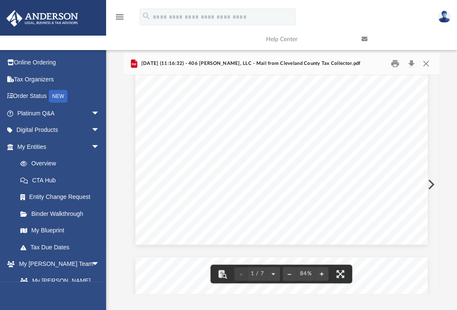
scroll to position [210, 0]
click at [407, 62] on button "Download" at bounding box center [411, 63] width 15 height 13
